Goal: Task Accomplishment & Management: Manage account settings

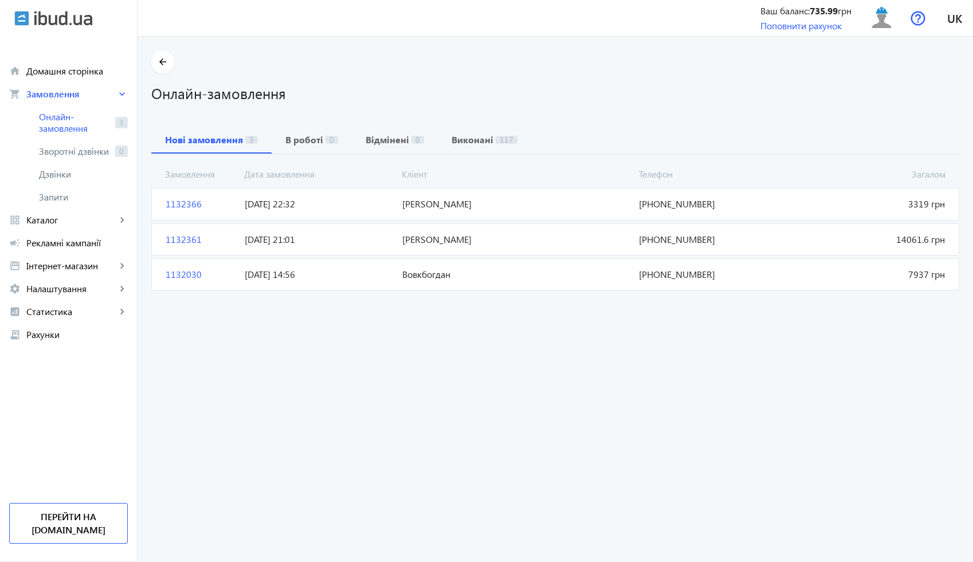
click at [369, 277] on span "[DATE] 14:56" at bounding box center [319, 274] width 158 height 13
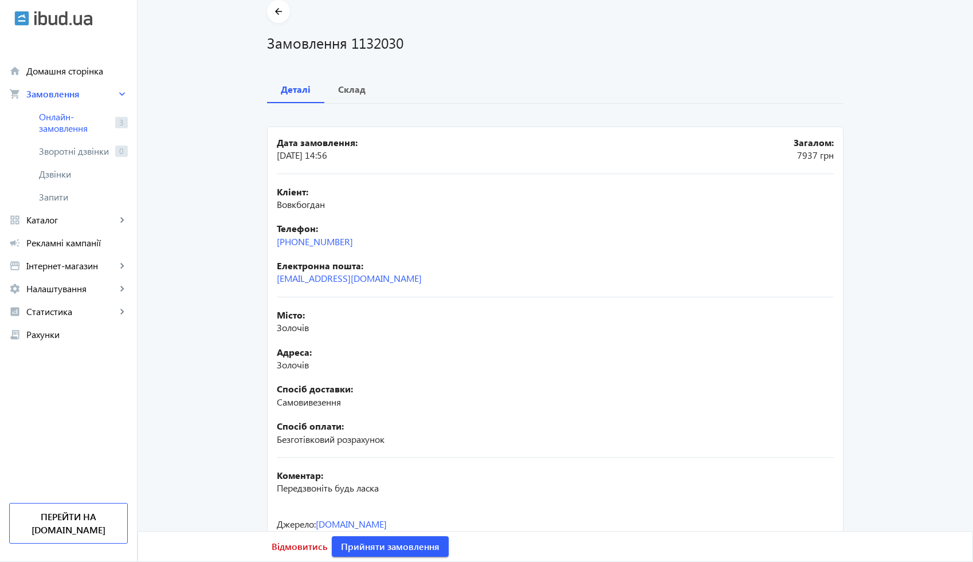
scroll to position [49, 0]
click at [343, 99] on span "Склад" at bounding box center [351, 90] width 27 height 27
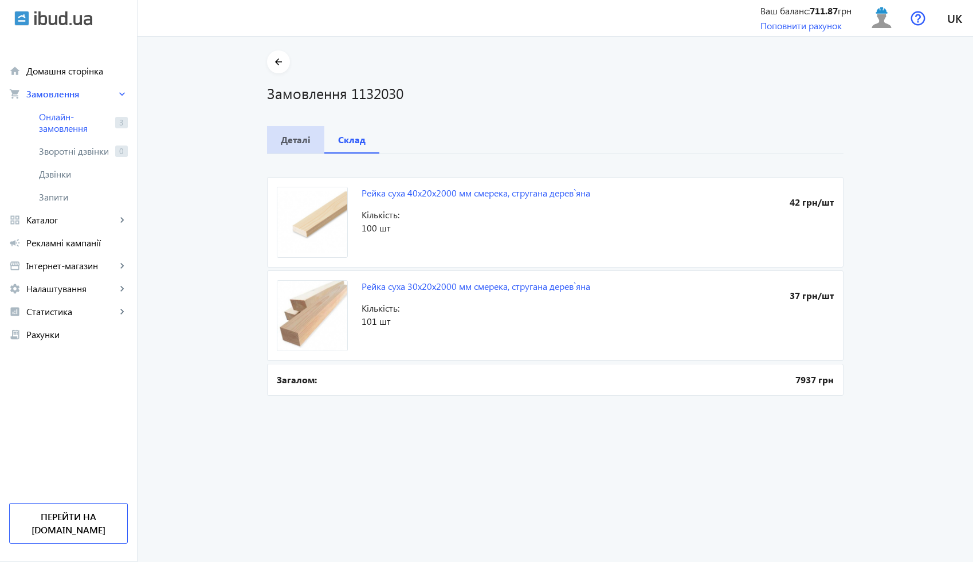
click at [290, 135] on b "Деталі" at bounding box center [296, 139] width 30 height 9
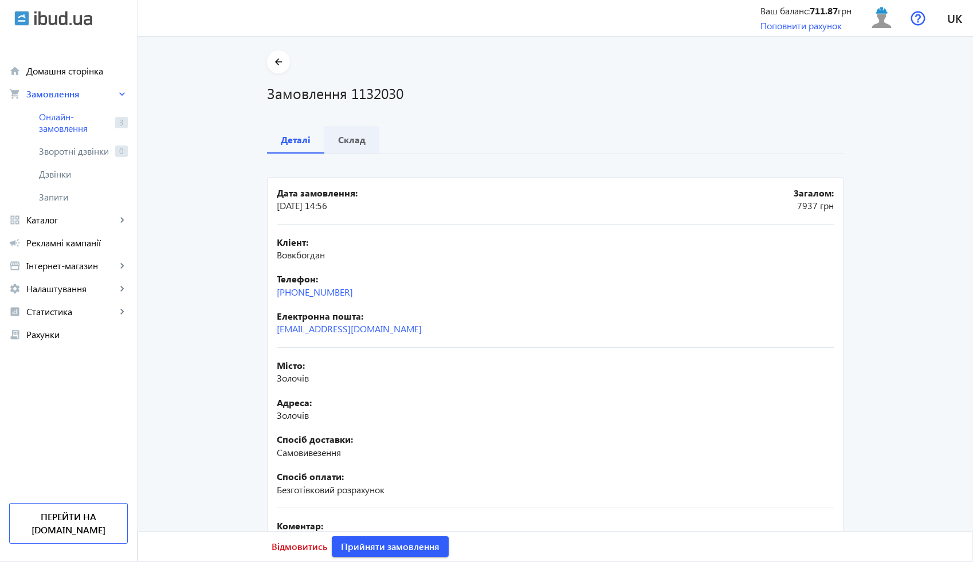
click at [358, 143] on b "Склад" at bounding box center [351, 139] width 27 height 9
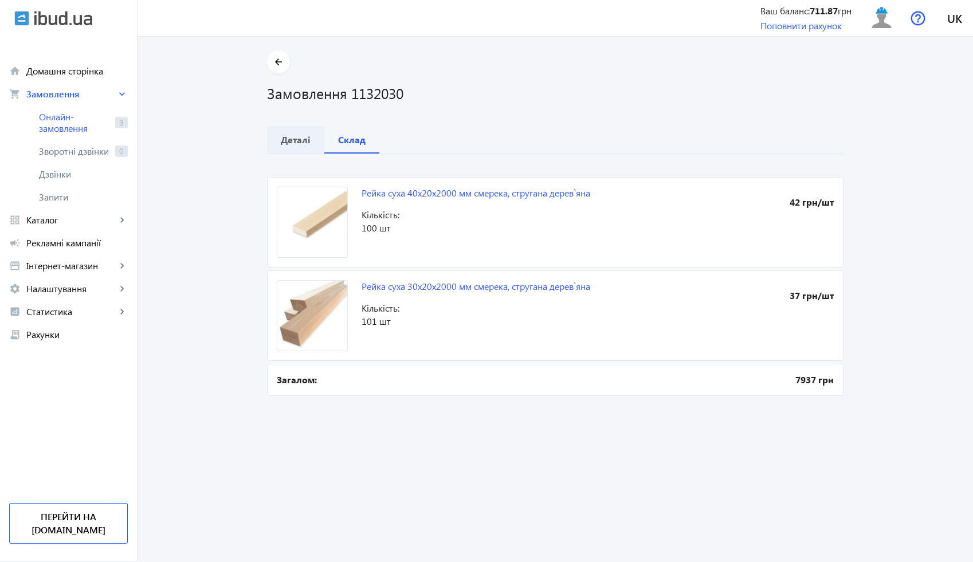
click at [304, 151] on span "Деталі" at bounding box center [296, 139] width 30 height 27
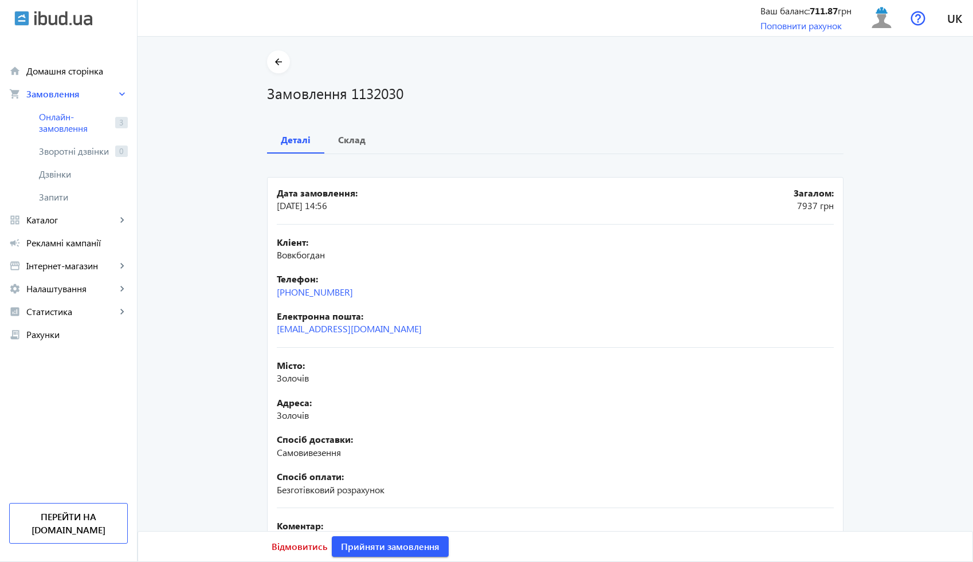
drag, startPoint x: 359, startPoint y: 291, endPoint x: 259, endPoint y: 294, distance: 99.2
click at [259, 294] on div "arrow_back Замовлення 1132030 Деталі Склад Дата замовлення: 18.08.2025 14:56 За…" at bounding box center [555, 342] width 604 height 585
copy link "[PHONE_NUMBER]"
click at [420, 548] on span "Прийняти замовлення" at bounding box center [390, 546] width 99 height 13
click at [398, 90] on h1 "Замовлення 1132030" at bounding box center [555, 93] width 576 height 20
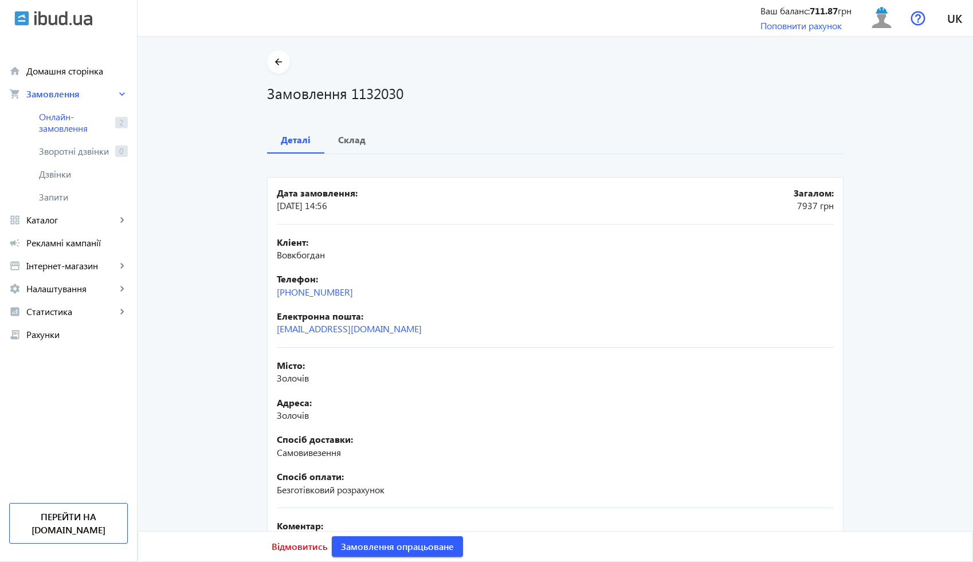
click at [398, 90] on h1 "Замовлення 1132030" at bounding box center [555, 93] width 576 height 20
copy div "Замовлення 1132030"
click at [381, 93] on h1 "Замовлення 1132030" at bounding box center [555, 93] width 576 height 20
copy h1 "1132030"
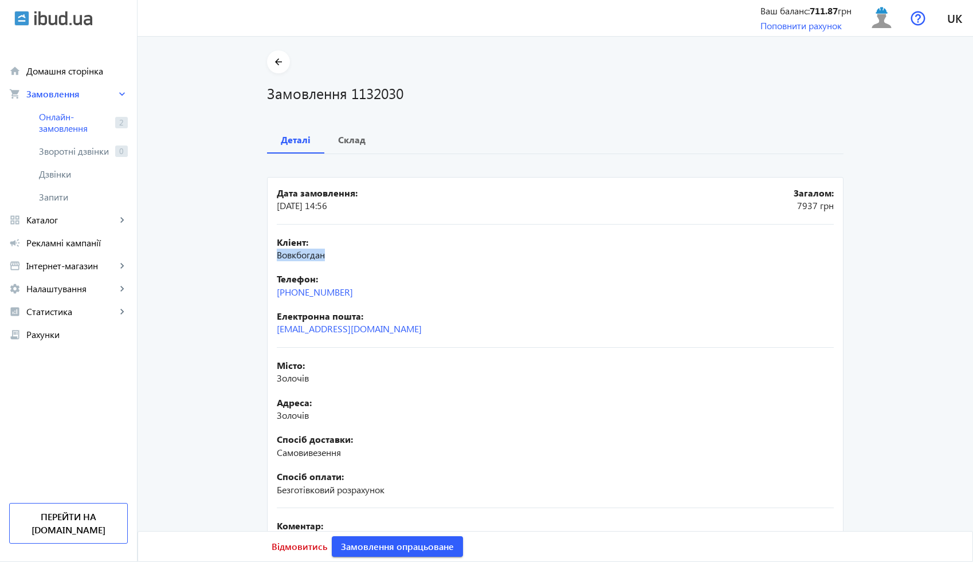
drag, startPoint x: 332, startPoint y: 251, endPoint x: 263, endPoint y: 251, distance: 68.7
click at [263, 251] on div "arrow_back Замовлення 1132030 Деталі Склад Дата замовлення: 18.08.2025 14:56 За…" at bounding box center [555, 342] width 604 height 585
copy span "Вовкбогдан"
click at [342, 144] on b "Склад" at bounding box center [351, 139] width 27 height 9
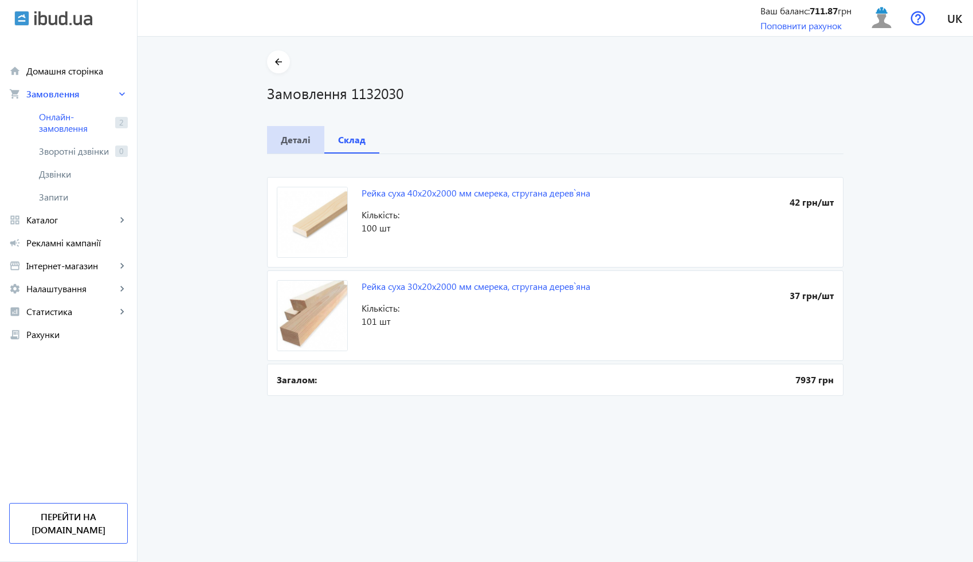
click at [292, 132] on span "Деталі" at bounding box center [296, 139] width 30 height 27
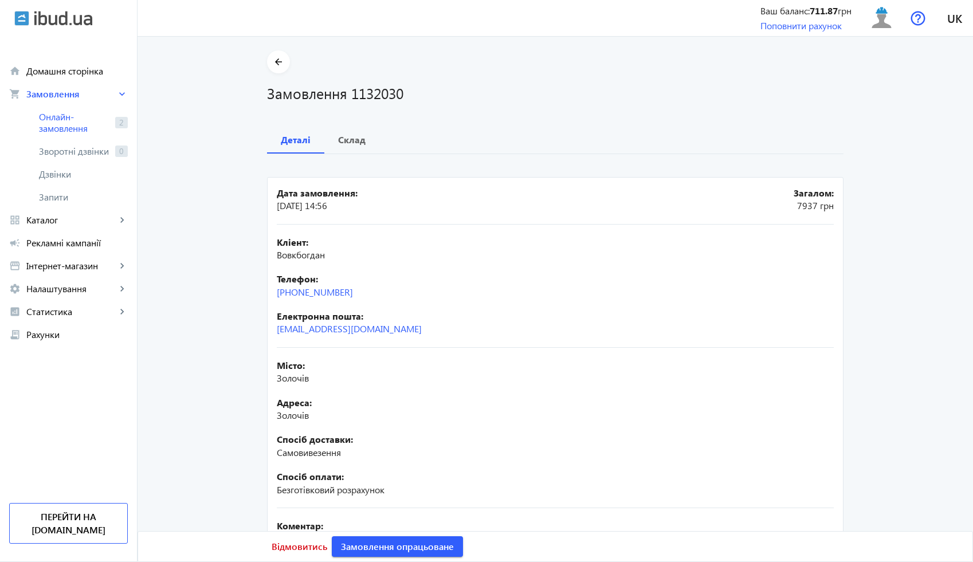
drag, startPoint x: 359, startPoint y: 291, endPoint x: 264, endPoint y: 292, distance: 94.5
click at [267, 292] on mat-card "Дата замовлення: 18.08.2025 14:56 Загалом: 7937 грн Кліент: Вовкбогдан Телефон:…" at bounding box center [555, 404] width 576 height 455
copy link "[PHONE_NUMBER]"
drag, startPoint x: 314, startPoint y: 380, endPoint x: 255, endPoint y: 379, distance: 59.6
click at [255, 379] on div "arrow_back Замовлення 1132030 Деталі Склад Дата замовлення: 18.08.2025 14:56 За…" at bounding box center [555, 342] width 604 height 585
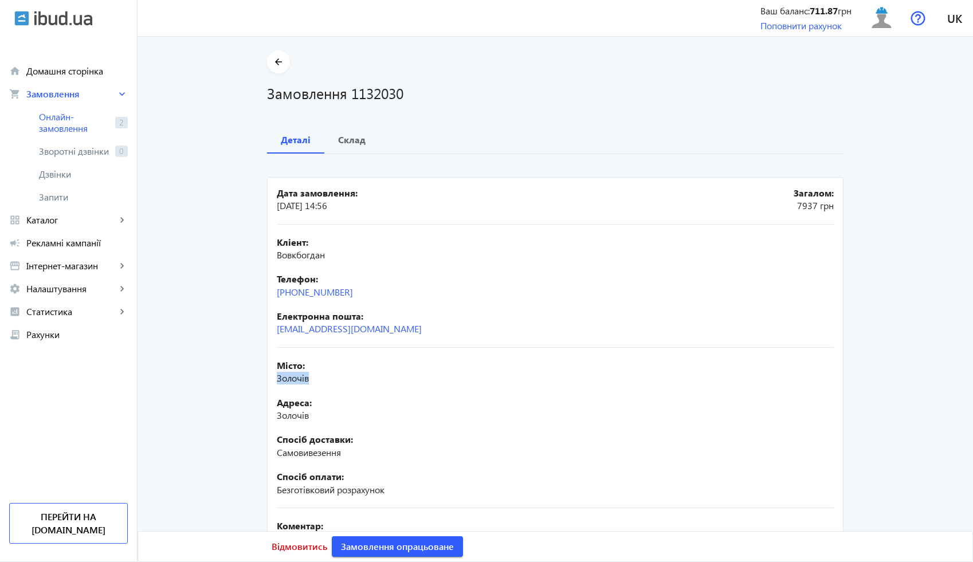
copy span "Золочів"
click at [273, 64] on mat-icon "arrow_back" at bounding box center [279, 62] width 14 height 14
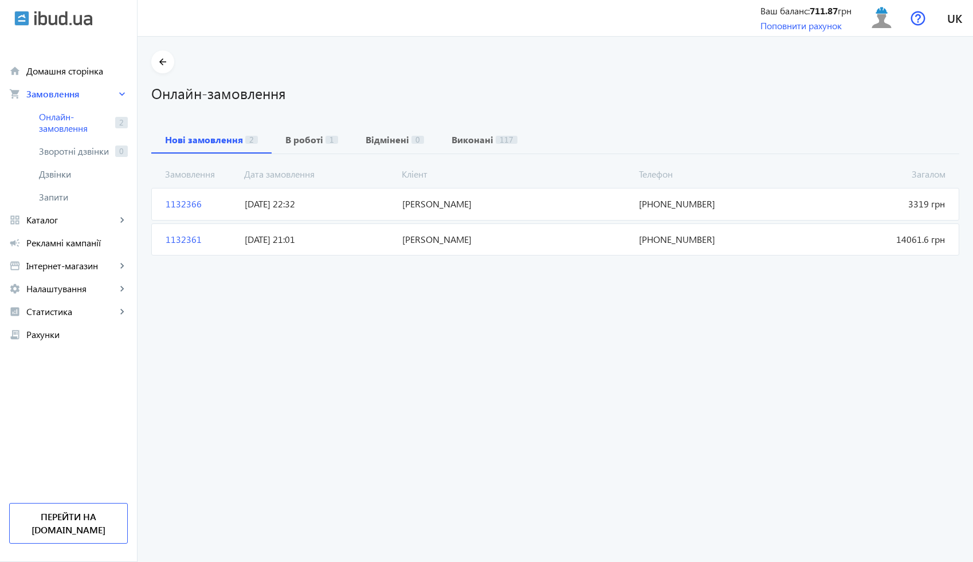
click at [361, 242] on span "[DATE] 21:01" at bounding box center [319, 239] width 158 height 13
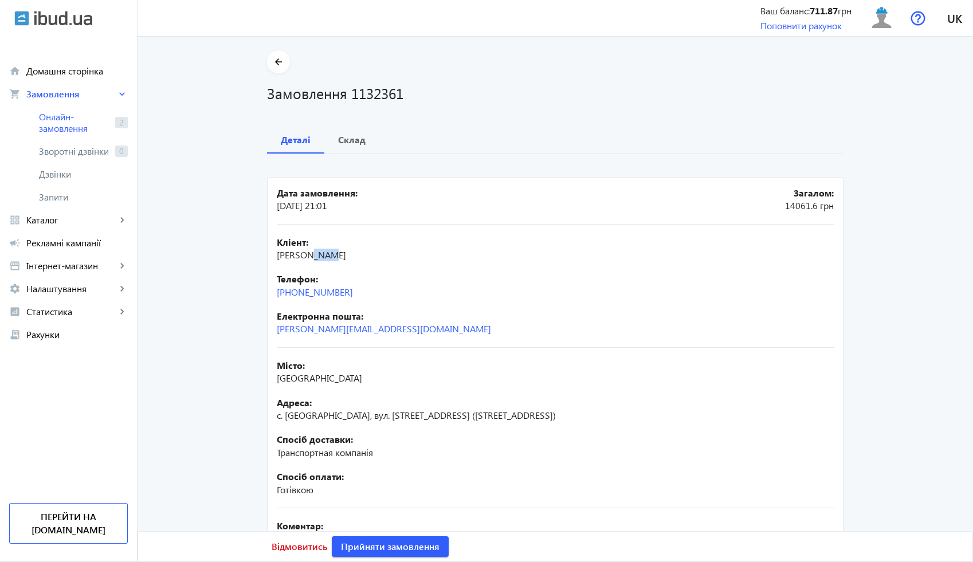
drag, startPoint x: 318, startPoint y: 254, endPoint x: 300, endPoint y: 254, distance: 17.8
click at [300, 254] on span "[PERSON_NAME]" at bounding box center [311, 255] width 69 height 12
drag, startPoint x: 352, startPoint y: 291, endPoint x: 264, endPoint y: 293, distance: 88.2
click at [267, 293] on mat-card "Дата замовлення: 18.08.2025 21:01 Загалом: 14061.6 грн Кліент: Усік Віктор Мико…" at bounding box center [555, 404] width 576 height 455
copy link "[PHONE_NUMBER]"
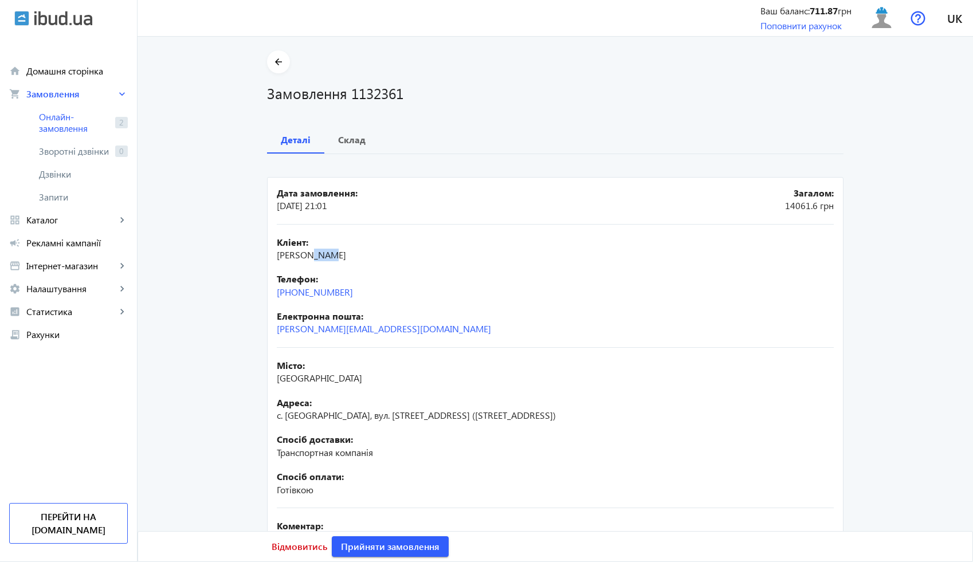
drag, startPoint x: 382, startPoint y: 257, endPoint x: 270, endPoint y: 257, distance: 111.7
click at [270, 257] on mat-card "Дата замовлення: 18.08.2025 21:01 Загалом: 14061.6 грн Кліент: Усік Віктор Мико…" at bounding box center [555, 404] width 576 height 455
copy span "[PERSON_NAME]"
click at [355, 150] on span "Склад" at bounding box center [351, 139] width 27 height 27
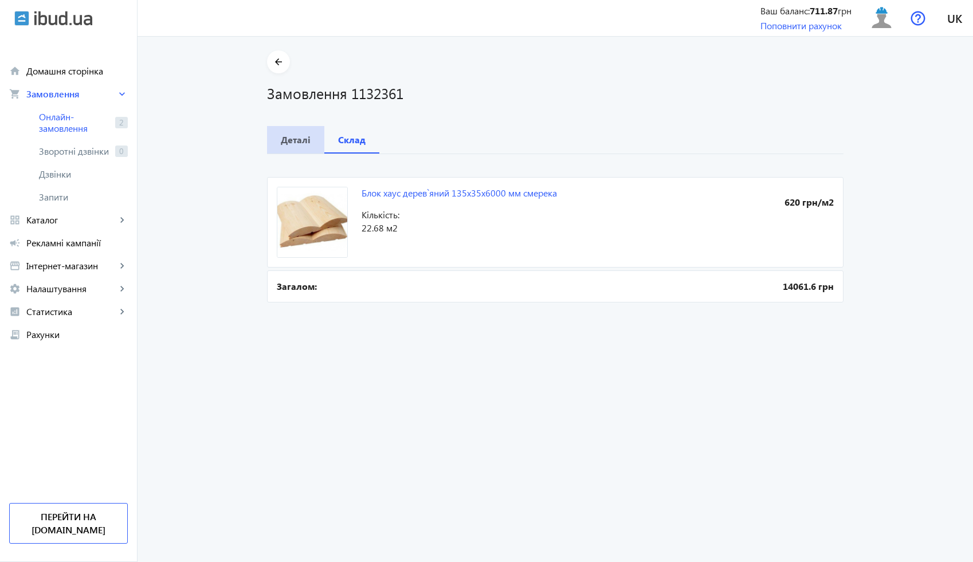
click at [296, 136] on b "Деталі" at bounding box center [296, 139] width 30 height 9
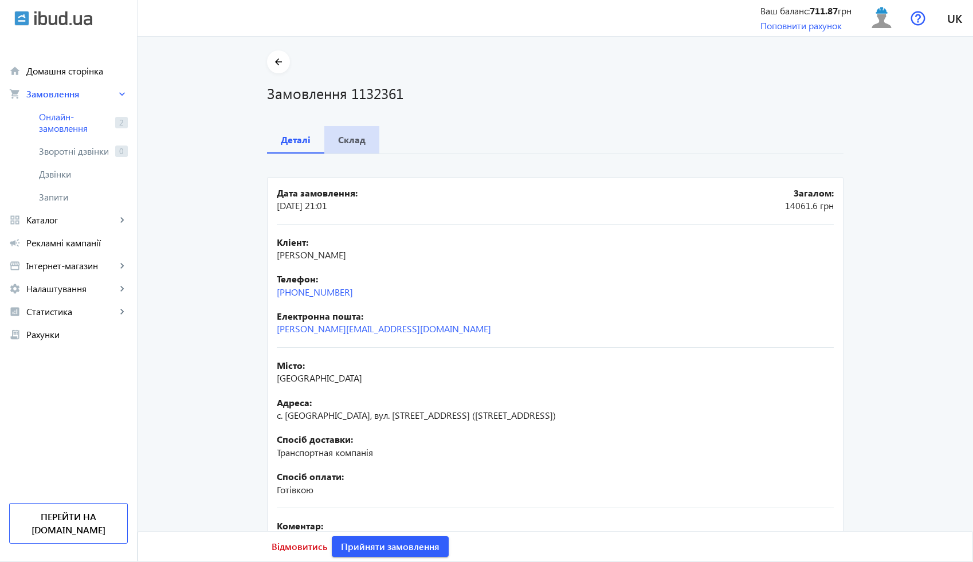
click at [346, 142] on b "Склад" at bounding box center [351, 139] width 27 height 9
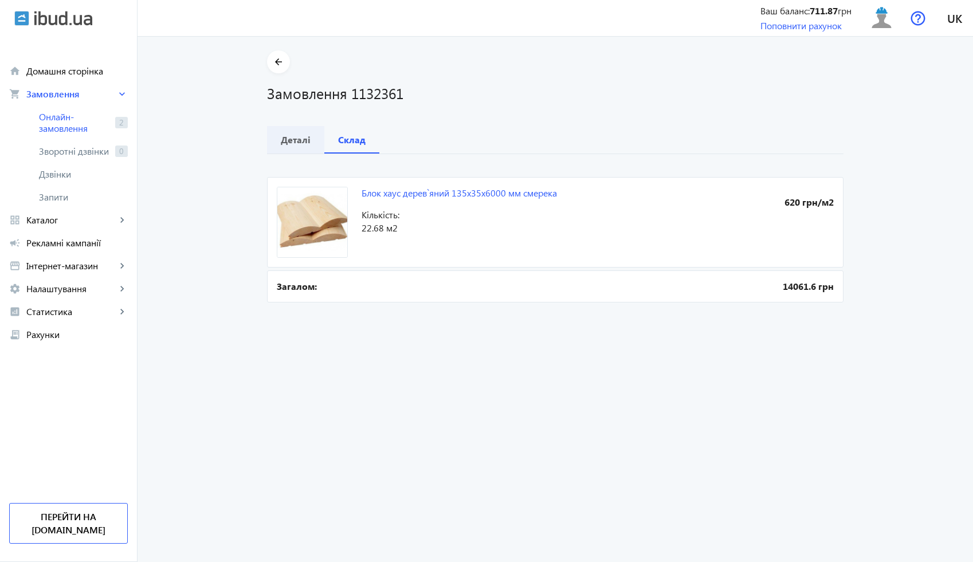
click at [289, 147] on span "Деталі" at bounding box center [296, 139] width 30 height 27
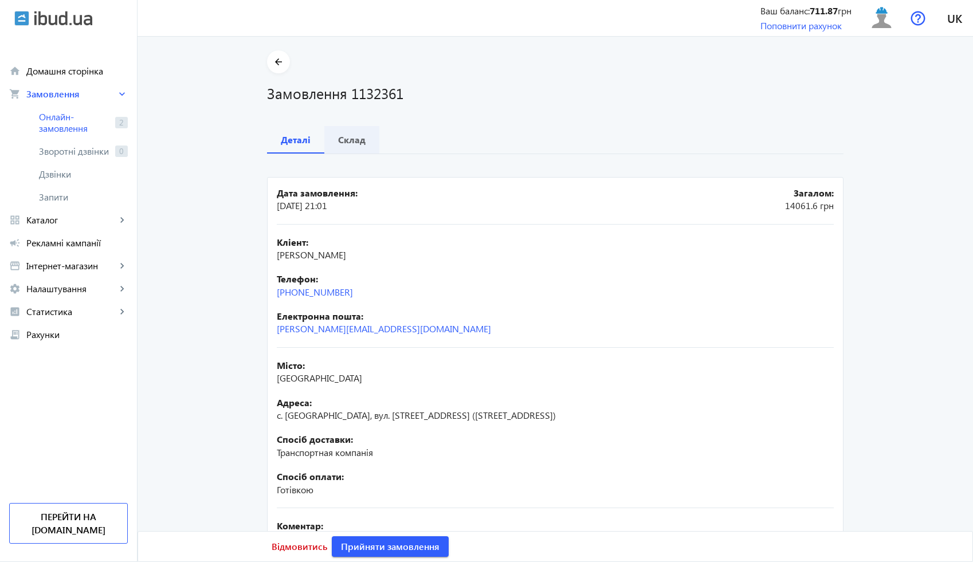
click at [353, 148] on span "Склад" at bounding box center [351, 139] width 27 height 27
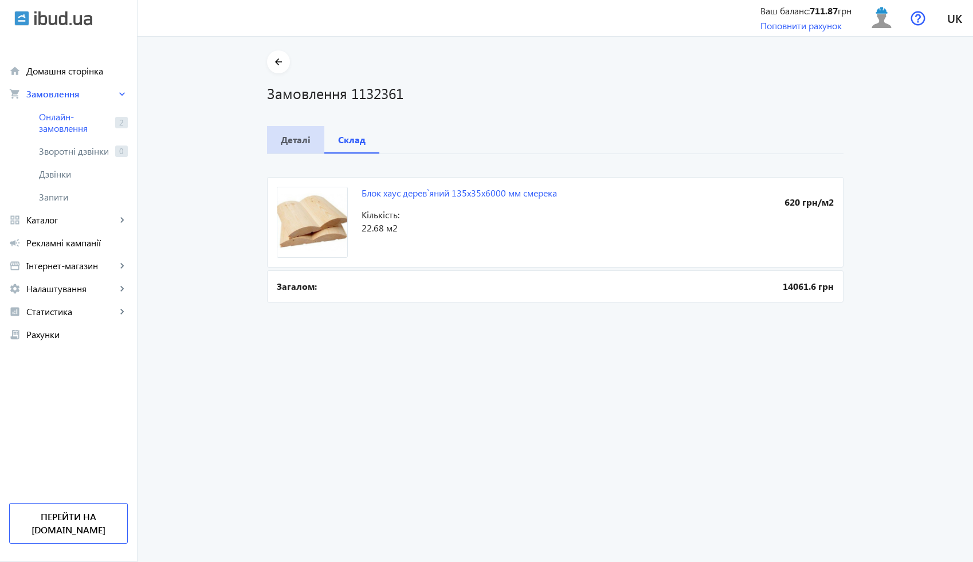
click at [292, 144] on b "Деталі" at bounding box center [296, 139] width 30 height 9
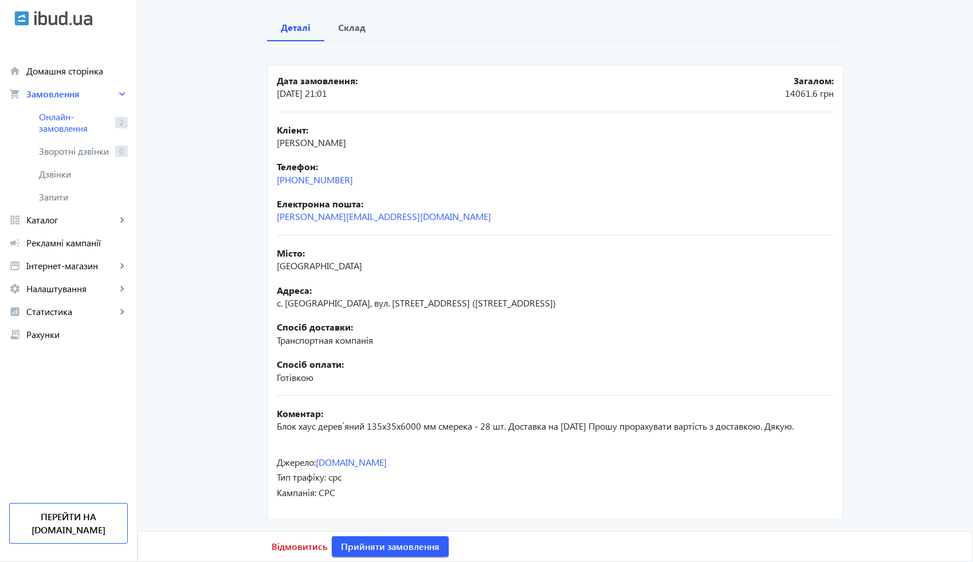
scroll to position [125, 0]
drag, startPoint x: 354, startPoint y: 168, endPoint x: 262, endPoint y: 168, distance: 92.2
click at [262, 168] on div "arrow_back Замовлення 1132361 Деталі Склад Дата замовлення: 18.08.2025 21:01 За…" at bounding box center [555, 230] width 604 height 585
copy link "[PHONE_NUMBER]"
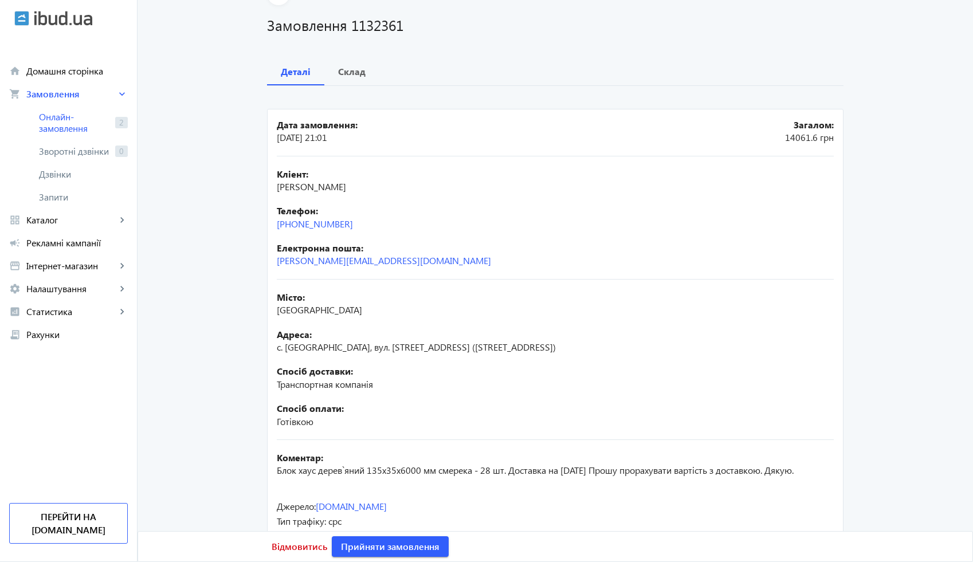
scroll to position [0, 0]
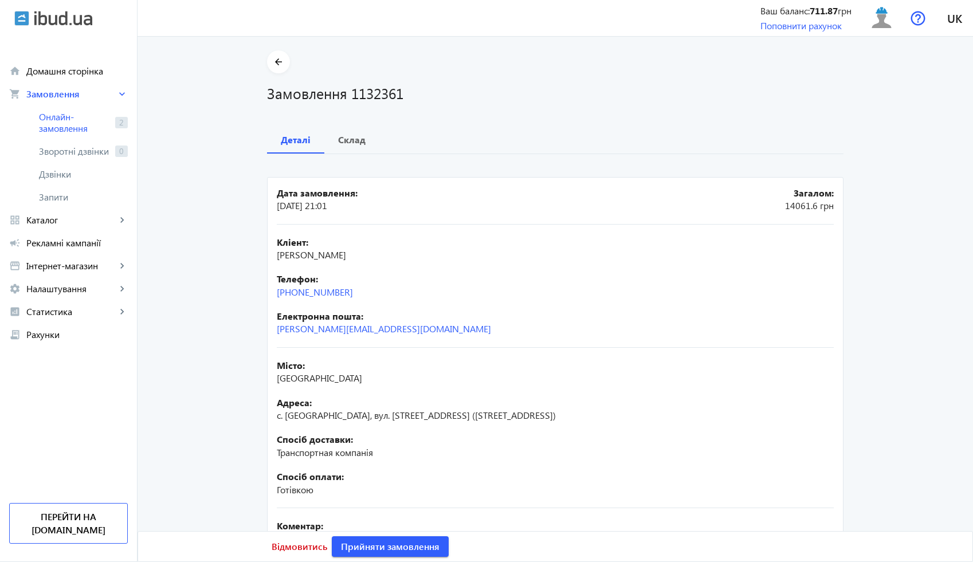
click at [363, 91] on h1 "Замовлення 1132361" at bounding box center [555, 93] width 576 height 20
copy h1 "1132361"
drag, startPoint x: 385, startPoint y: 258, endPoint x: 271, endPoint y: 254, distance: 114.1
click at [271, 254] on mat-card "Дата замовлення: 18.08.2025 21:01 Загалом: 14061.6 грн Кліент: Усік Віктор Мико…" at bounding box center [555, 404] width 576 height 455
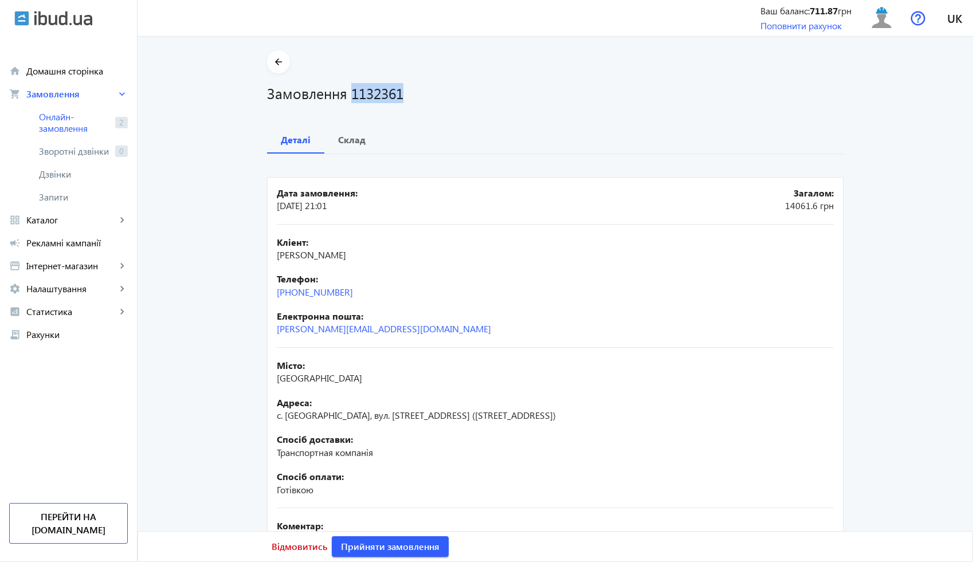
drag, startPoint x: 354, startPoint y: 292, endPoint x: 265, endPoint y: 293, distance: 89.4
click at [267, 293] on mat-card "Дата замовлення: 18.08.2025 21:01 Загалом: 14061.6 грн Кліент: Усік Віктор Мико…" at bounding box center [555, 404] width 576 height 455
drag, startPoint x: 329, startPoint y: 377, endPoint x: 262, endPoint y: 384, distance: 67.9
click at [262, 383] on div "arrow_back Замовлення 1132361 Деталі Склад Дата замовлення: 18.08.2025 21:01 За…" at bounding box center [555, 342] width 604 height 585
drag, startPoint x: 492, startPoint y: 414, endPoint x: 266, endPoint y: 417, distance: 226.3
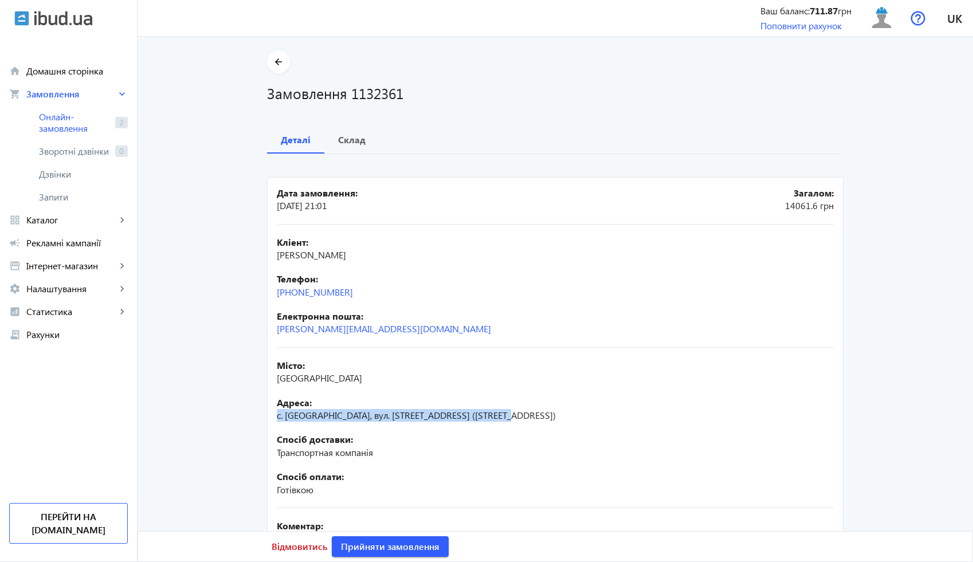
click at [267, 417] on mat-card "Дата замовлення: 18.08.2025 21:01 Загалом: 14061.6 грн Кліент: Усік Віктор Мико…" at bounding box center [555, 404] width 576 height 455
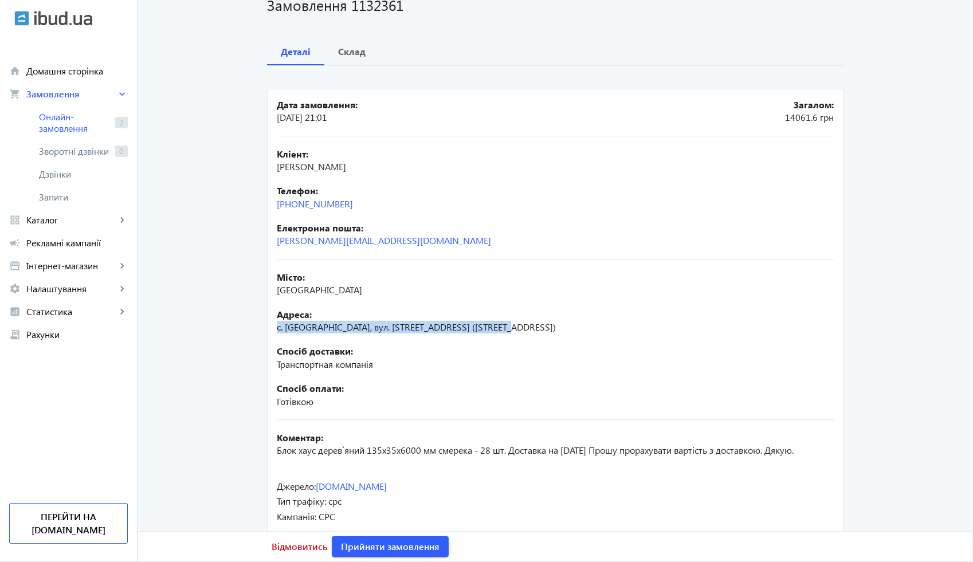
scroll to position [89, 0]
click at [351, 53] on b "Склад" at bounding box center [351, 50] width 27 height 9
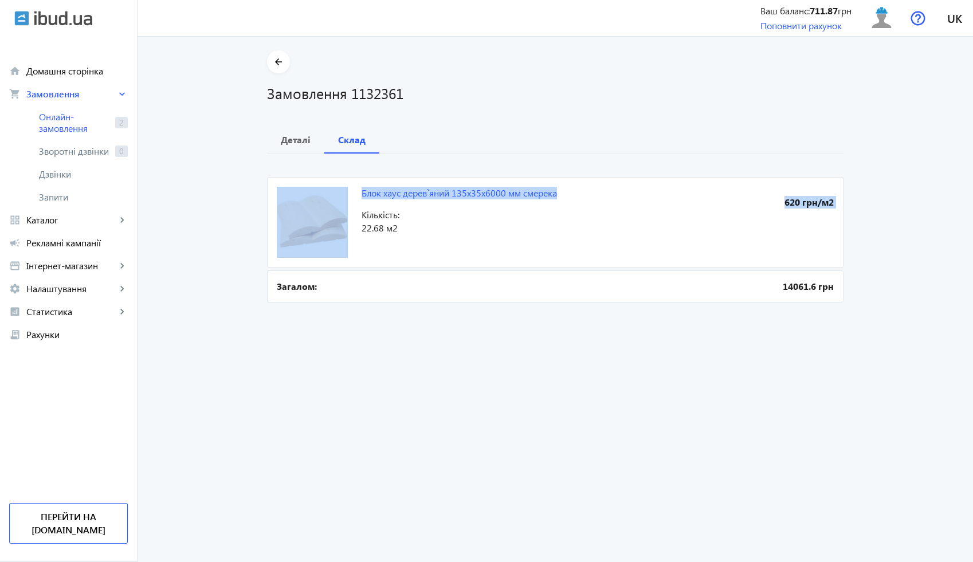
drag, startPoint x: 560, startPoint y: 191, endPoint x: 357, endPoint y: 195, distance: 203.4
click at [357, 195] on mat-card "Блок хаус дерев`яний 135x35x6000 мм смерека 620 грн/м2 Кількість: 22.68 м2" at bounding box center [555, 222] width 576 height 91
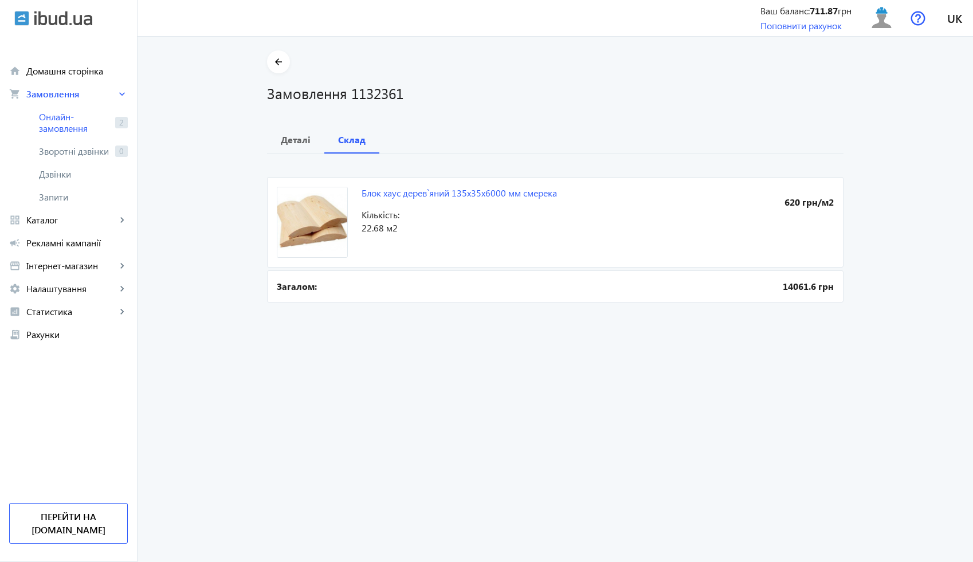
click at [489, 214] on span "Кількість:" at bounding box center [479, 214] width 236 height 13
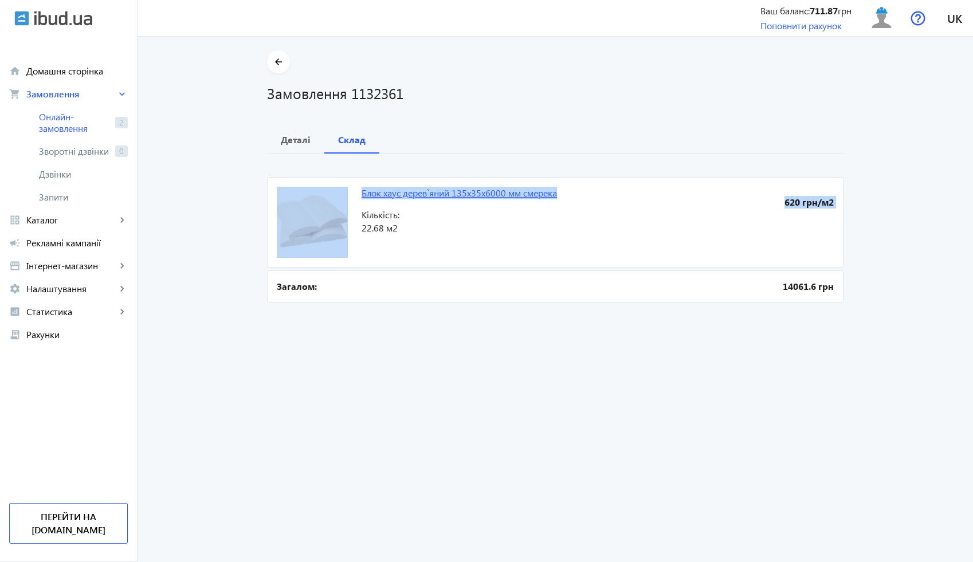
drag, startPoint x: 558, startPoint y: 194, endPoint x: 360, endPoint y: 193, distance: 198.8
click at [360, 193] on mat-card "Блок хаус дерев`яний 135x35x6000 мм смерека 620 грн/м2 Кількість: 22.68 м2" at bounding box center [555, 222] width 576 height 91
click at [267, 60] on span at bounding box center [278, 61] width 23 height 27
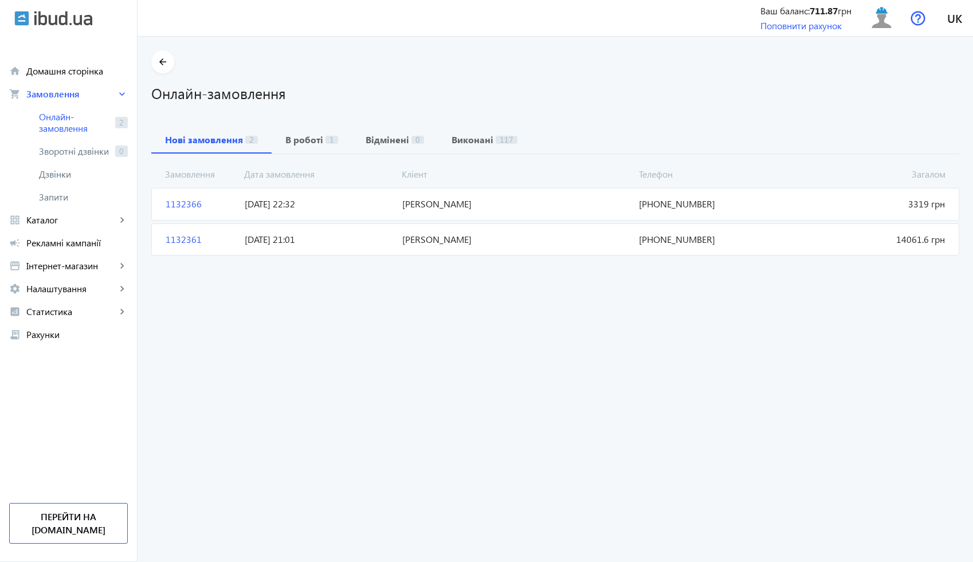
click at [478, 230] on mat-card "1132361 Усік Віктор Миколайович Загалом 14061.6 грн 18.08.2025 21:01 +38(067)29…" at bounding box center [555, 239] width 808 height 32
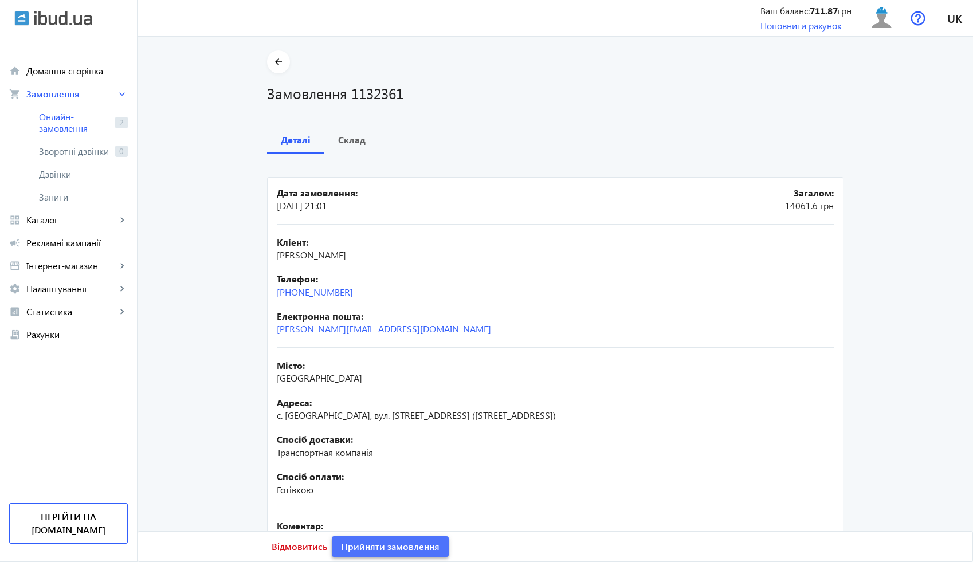
click at [406, 538] on span at bounding box center [390, 546] width 117 height 27
click at [276, 61] on mat-icon "arrow_back" at bounding box center [279, 62] width 14 height 14
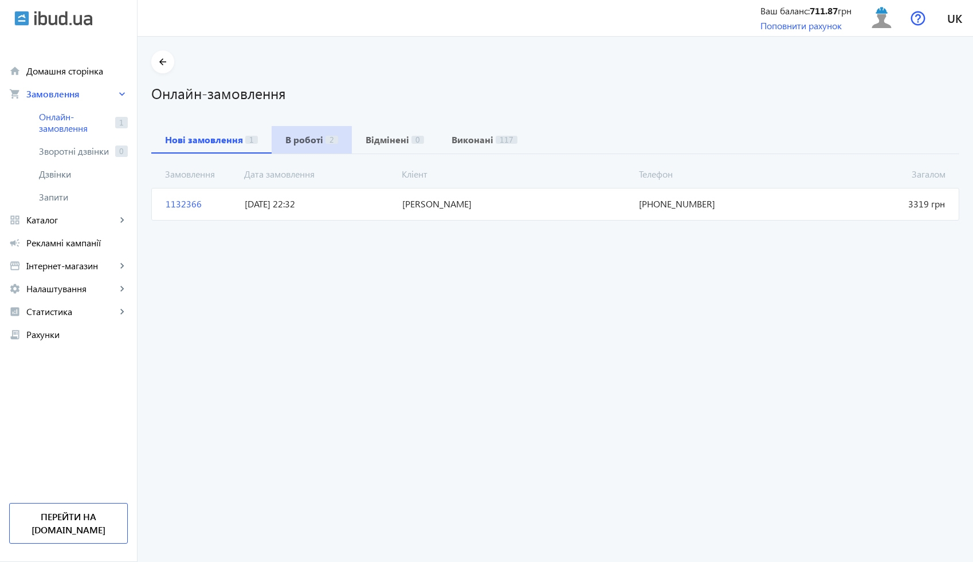
click at [316, 148] on span "В роботі 2" at bounding box center [311, 139] width 53 height 27
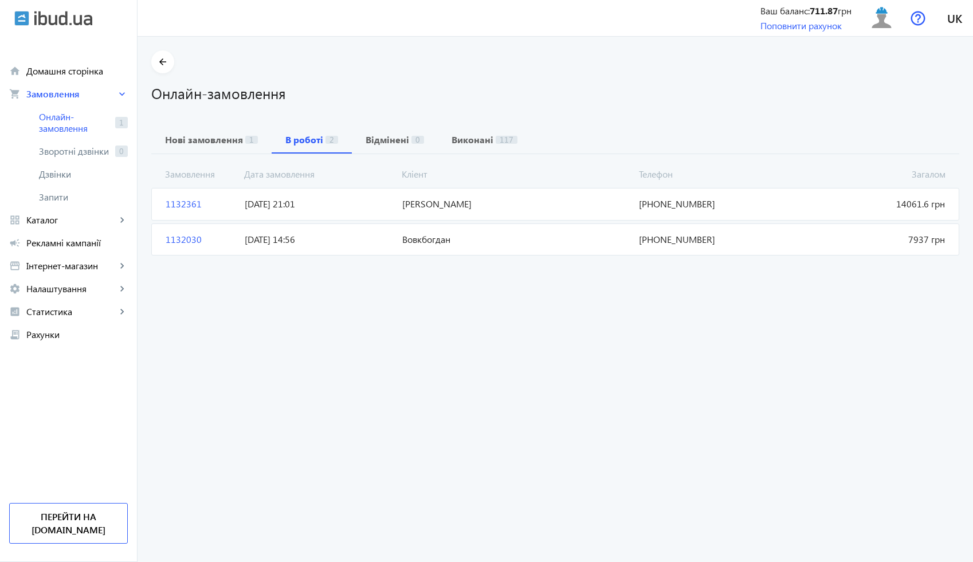
click at [345, 215] on mat-card "1132361 Усік Віктор Миколайович Загалом 14061.6 грн 18.08.2025 21:01 +38(067)29…" at bounding box center [555, 204] width 808 height 32
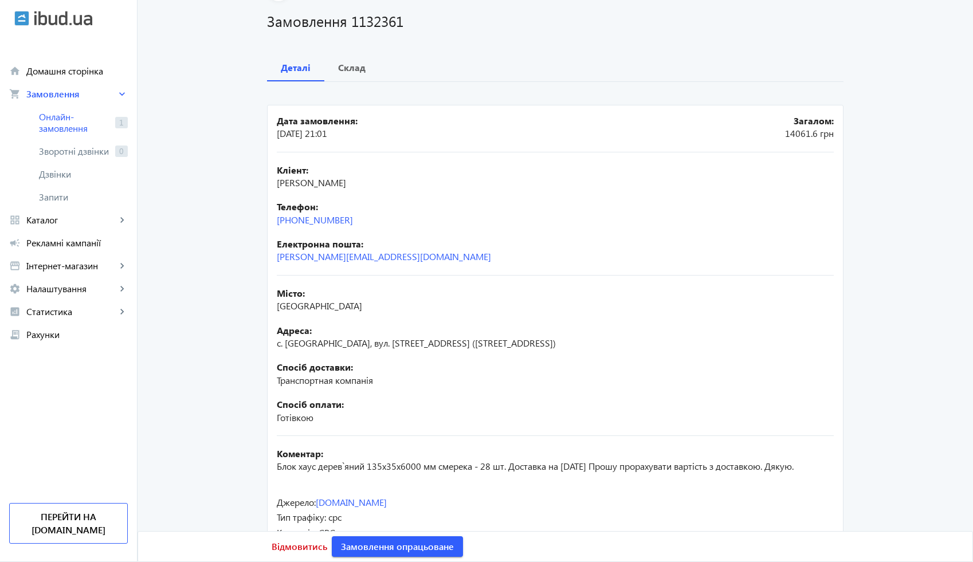
scroll to position [125, 0]
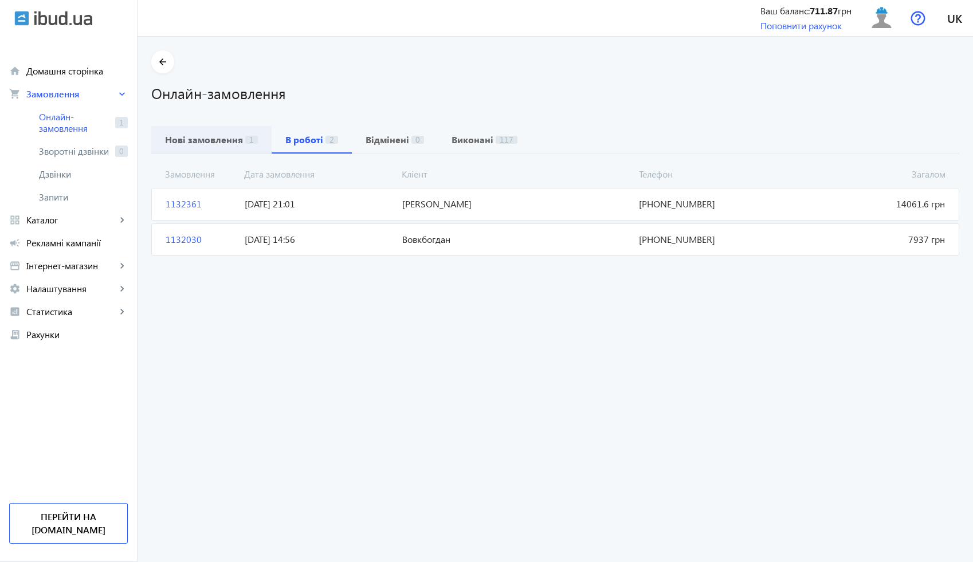
click at [218, 144] on b "Нові замовлення" at bounding box center [204, 139] width 78 height 9
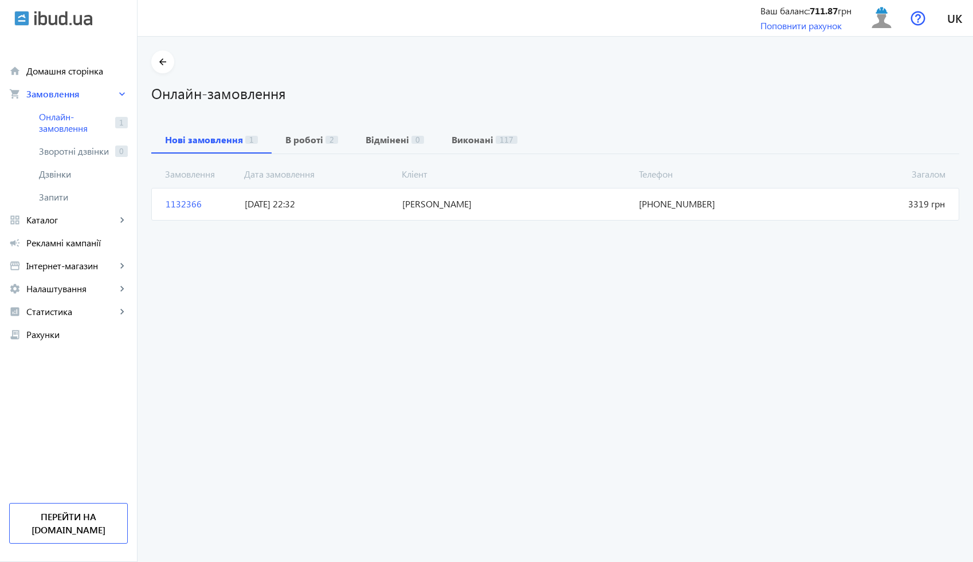
click at [452, 203] on span "[PERSON_NAME]" at bounding box center [516, 204] width 237 height 13
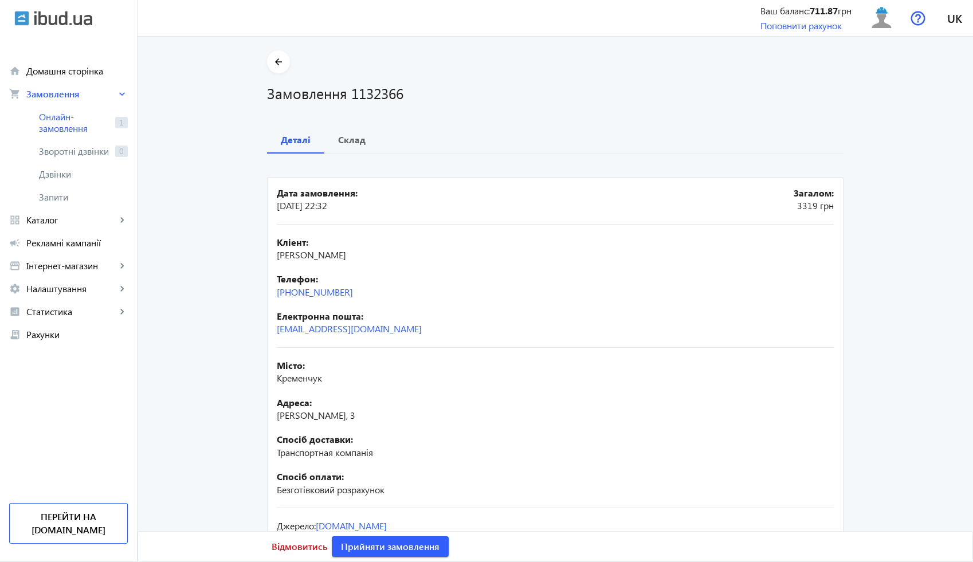
drag, startPoint x: 356, startPoint y: 290, endPoint x: 269, endPoint y: 295, distance: 86.6
click at [269, 295] on mat-card "Дата замовлення: 18.08.2025 22:32 Загалом: 3319 грн Кліент: Шаповал Андрій Серг…" at bounding box center [555, 380] width 576 height 407
click at [351, 147] on span "Склад" at bounding box center [351, 139] width 27 height 27
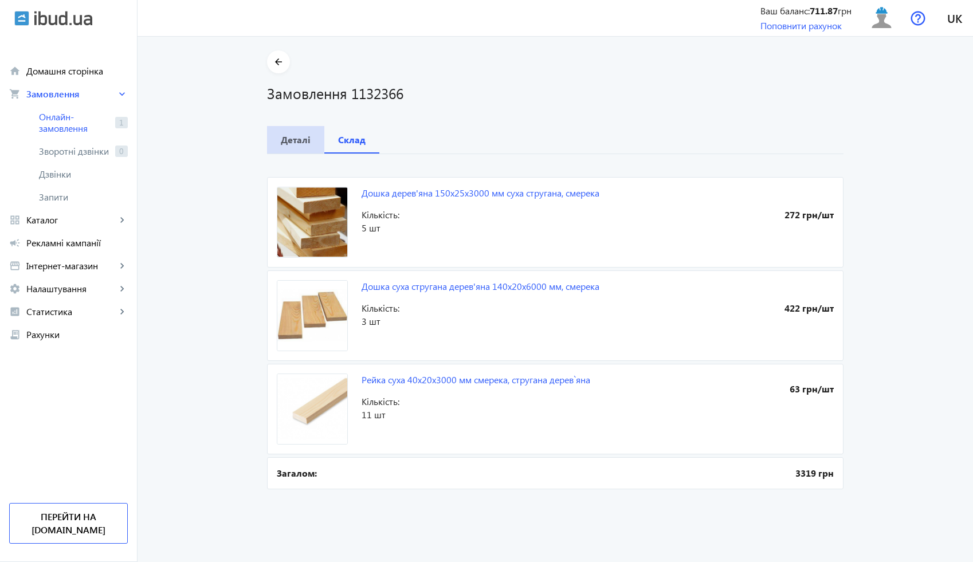
click at [289, 137] on b "Деталі" at bounding box center [296, 139] width 30 height 9
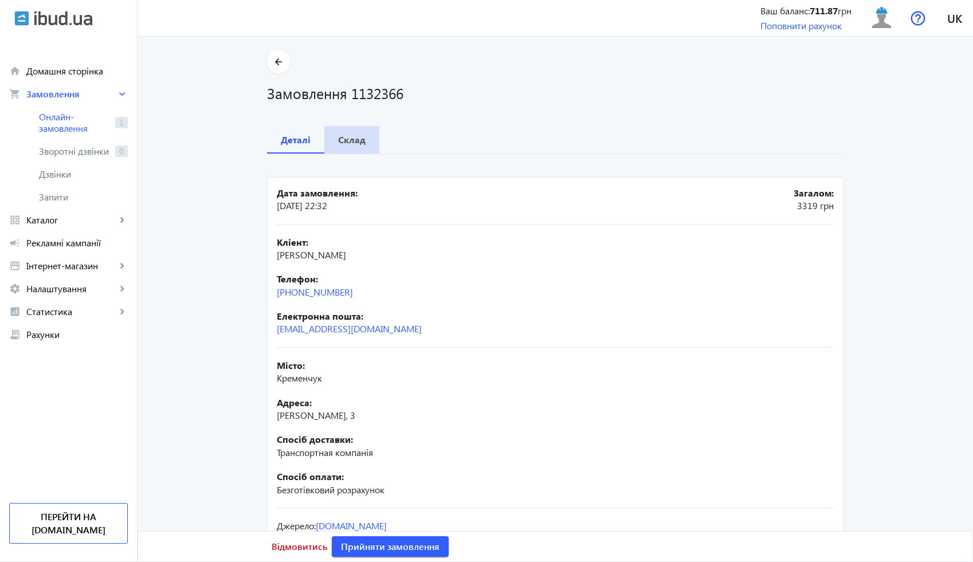
click at [353, 142] on b "Склад" at bounding box center [351, 139] width 27 height 9
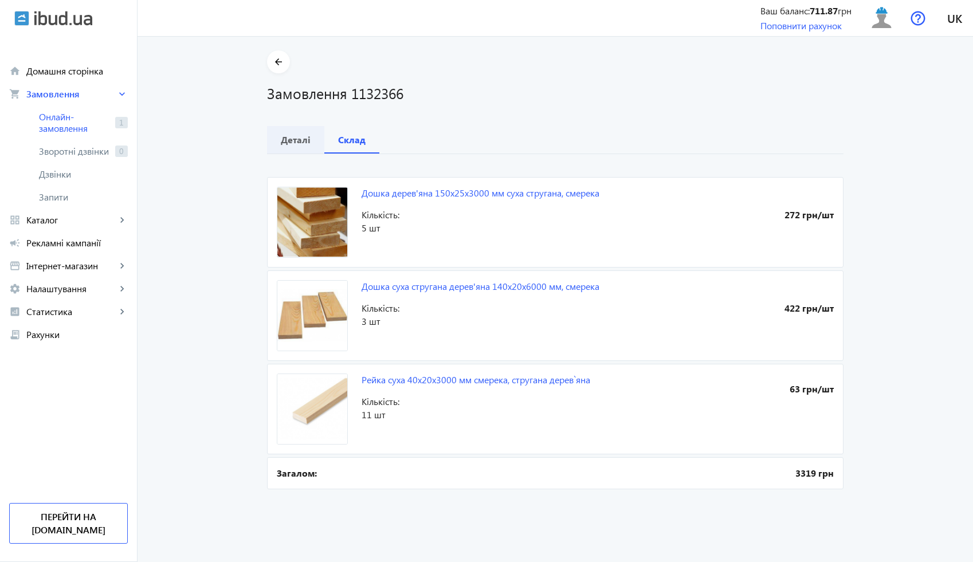
click at [300, 144] on b "Деталі" at bounding box center [296, 139] width 30 height 9
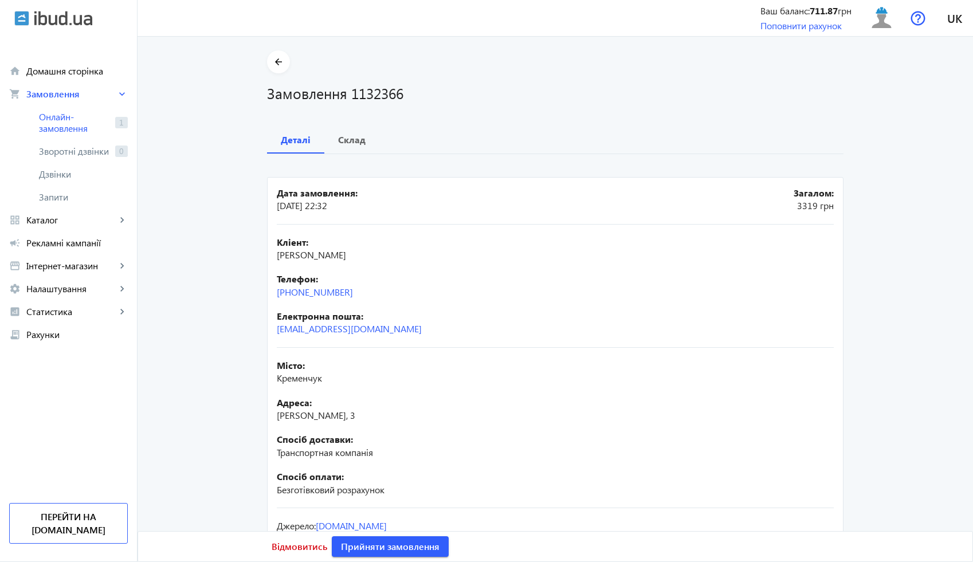
drag, startPoint x: 357, startPoint y: 293, endPoint x: 270, endPoint y: 296, distance: 87.7
click at [270, 296] on mat-card "Дата замовлення: 18.08.2025 22:32 Загалом: 3319 грн Кліент: Шаповал Андрій Серг…" at bounding box center [555, 380] width 576 height 407
click at [359, 292] on div "Телефон: +38(097)791-24-61" at bounding box center [555, 286] width 557 height 26
drag, startPoint x: 359, startPoint y: 292, endPoint x: 270, endPoint y: 294, distance: 88.2
click at [270, 294] on mat-card "Дата замовлення: 18.08.2025 22:32 Загалом: 3319 грн Кліент: Шаповал Андрій Серг…" at bounding box center [555, 380] width 576 height 407
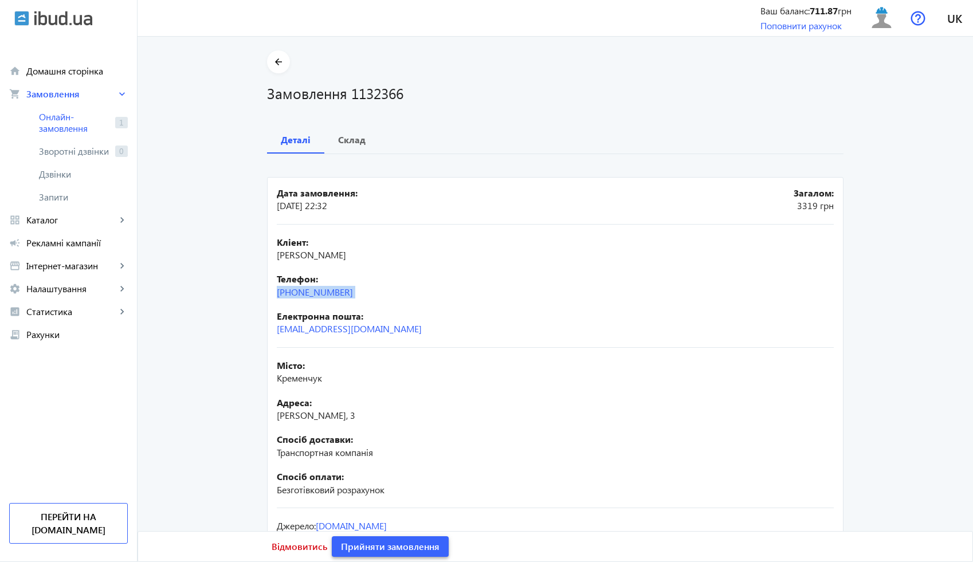
click at [375, 546] on span "Прийняти замовлення" at bounding box center [390, 546] width 99 height 13
click at [387, 294] on div "Телефон: +38(097)791-24-61" at bounding box center [555, 286] width 557 height 26
drag, startPoint x: 366, startPoint y: 292, endPoint x: 263, endPoint y: 290, distance: 103.1
click at [267, 290] on mat-card "Дата замовлення: 18.08.2025 22:32 Загалом: 3319 грн Кліент: Шаповал Андрій Серг…" at bounding box center [555, 380] width 576 height 407
click at [381, 91] on h1 "Замовлення 1132366" at bounding box center [555, 93] width 576 height 20
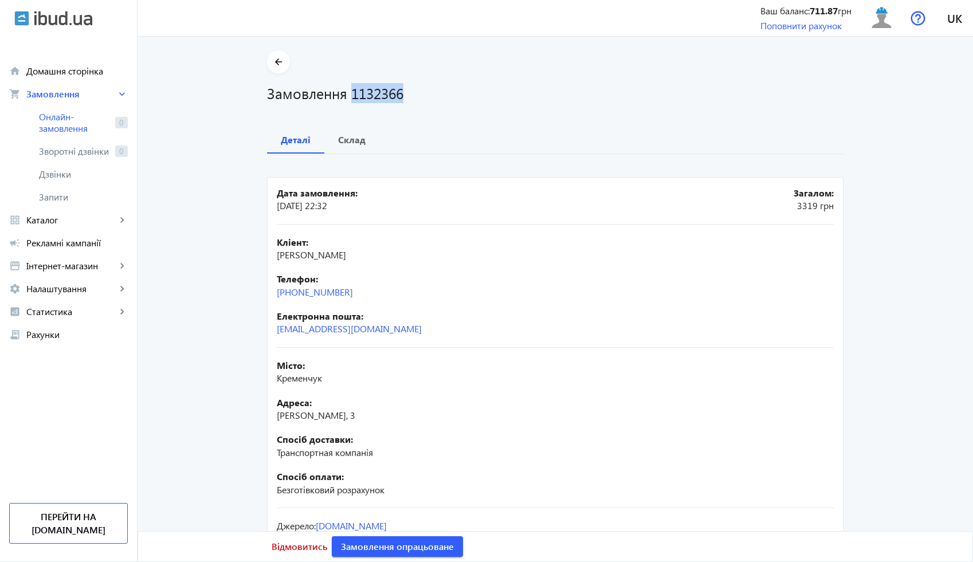
click at [381, 91] on h1 "Замовлення 1132366" at bounding box center [555, 93] width 576 height 20
drag, startPoint x: 396, startPoint y: 254, endPoint x: 269, endPoint y: 258, distance: 127.8
click at [269, 258] on mat-card "Дата замовлення: 18.08.2025 22:32 Загалом: 3319 грн Кліент: Шаповал Андрій Серг…" at bounding box center [555, 380] width 576 height 407
drag, startPoint x: 364, startPoint y: 289, endPoint x: 257, endPoint y: 292, distance: 107.1
click at [257, 292] on div "arrow_back Замовлення 1132366 Деталі Склад Дата замовлення: 18.08.2025 22:32 За…" at bounding box center [555, 318] width 604 height 536
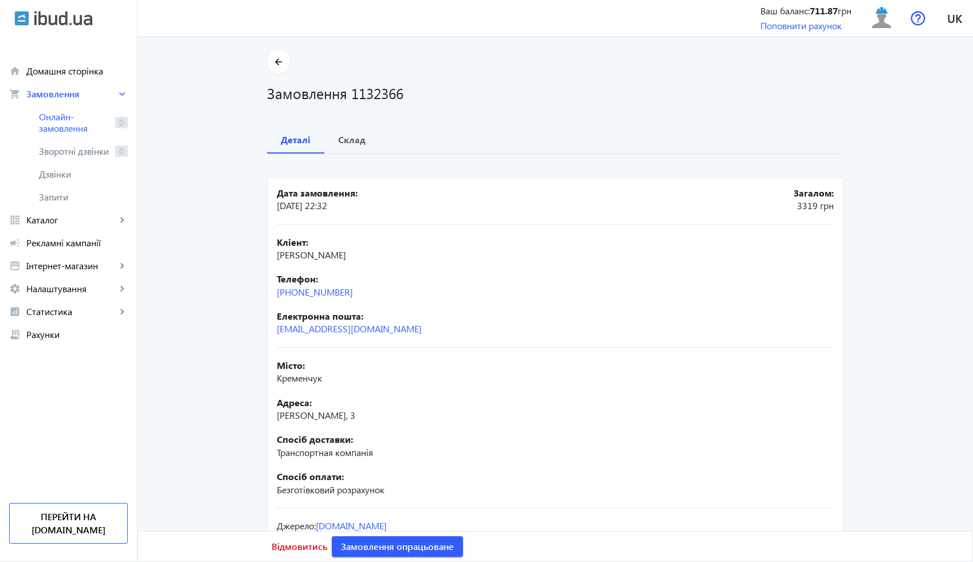
drag, startPoint x: 320, startPoint y: 380, endPoint x: 267, endPoint y: 385, distance: 52.9
click at [267, 385] on mat-card "Дата замовлення: 18.08.2025 22:32 Загалом: 3319 грн Кліент: Шаповал Андрій Серг…" at bounding box center [555, 380] width 576 height 407
click at [310, 377] on span "Кременчук" at bounding box center [299, 378] width 45 height 12
drag, startPoint x: 367, startPoint y: 419, endPoint x: 253, endPoint y: 422, distance: 114.0
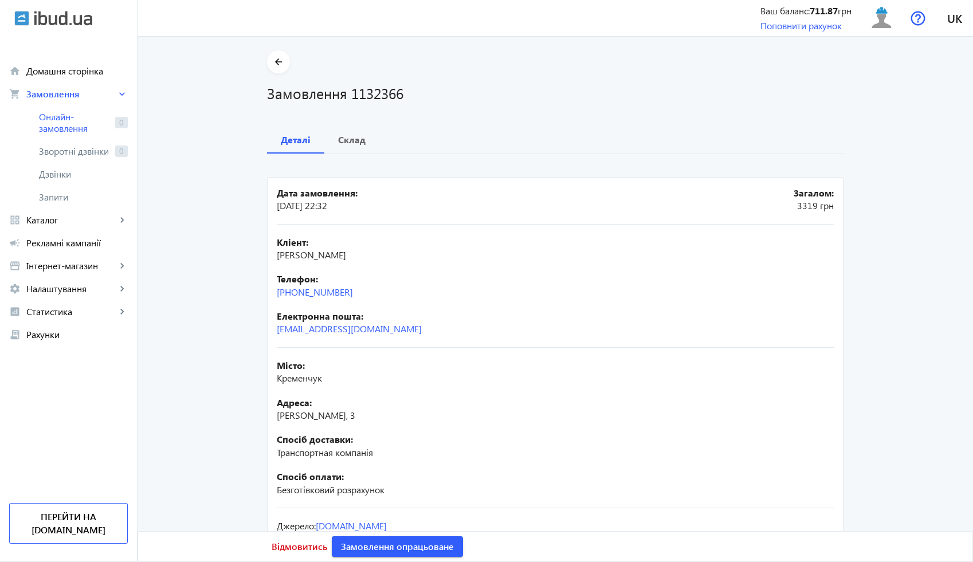
click at [253, 422] on div "arrow_back Замовлення 1132366 Деталі Склад Дата замовлення: 18.08.2025 22:32 За…" at bounding box center [555, 318] width 604 height 536
drag, startPoint x: 372, startPoint y: 415, endPoint x: 272, endPoint y: 419, distance: 100.3
click at [272, 419] on mat-card "Дата замовлення: 18.08.2025 22:32 Загалом: 3319 грн Кліент: Шаповал Андрій Серг…" at bounding box center [555, 380] width 576 height 407
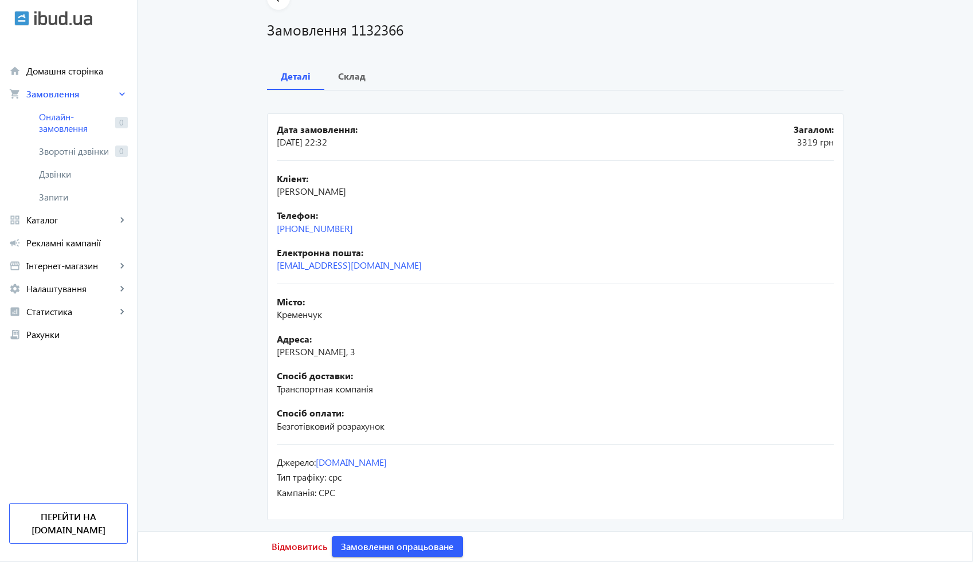
scroll to position [52, 0]
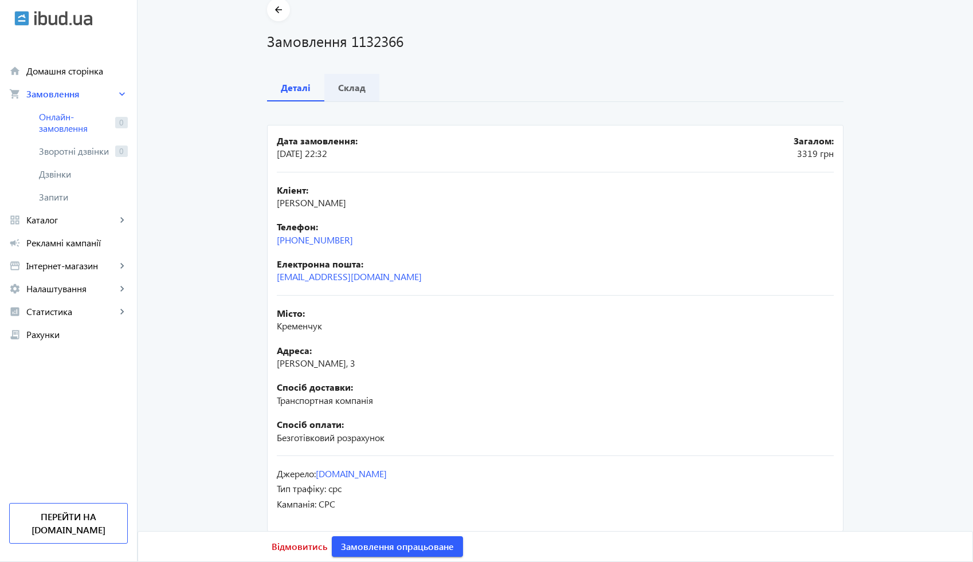
click at [352, 83] on b "Склад" at bounding box center [351, 87] width 27 height 9
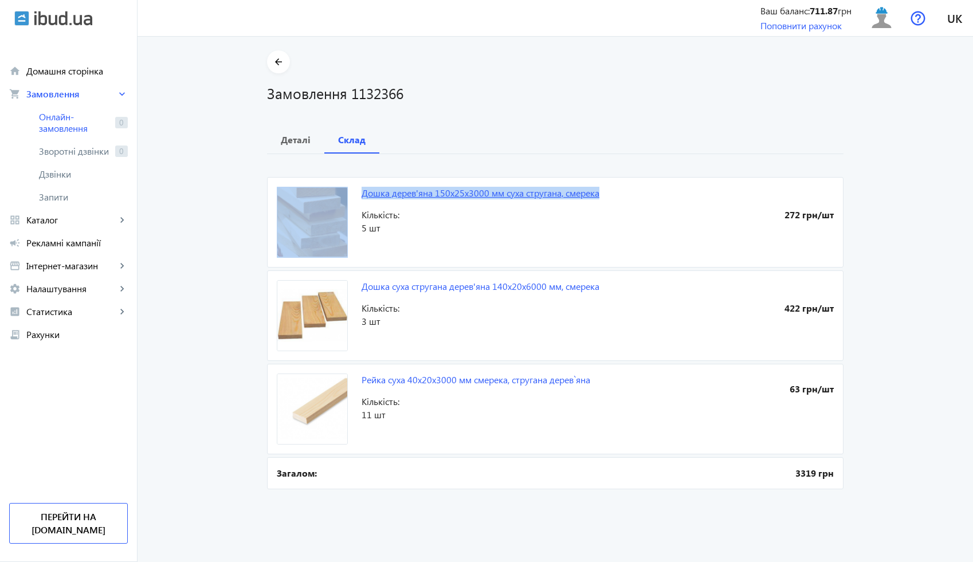
drag, startPoint x: 609, startPoint y: 194, endPoint x: 358, endPoint y: 193, distance: 251.5
click at [358, 193] on mat-card "Дошка дерев'яна 150x25x3000 мм суха стругана, смерека 272 грн/шт Кількість: 5 шт" at bounding box center [555, 222] width 576 height 91
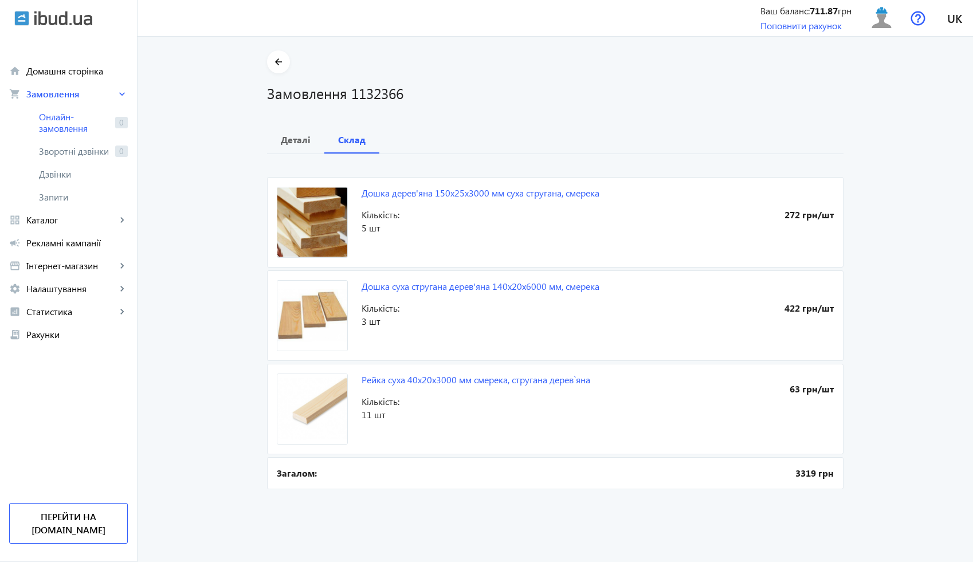
click at [443, 227] on span "5 шт" at bounding box center [479, 228] width 236 height 13
drag, startPoint x: 357, startPoint y: 195, endPoint x: 597, endPoint y: 194, distance: 240.0
click at [597, 194] on mat-card "Дошка дерев'яна 150x25x3000 мм суха стругана, смерека 272 грн/шт Кількість: 5 шт" at bounding box center [555, 222] width 576 height 91
drag, startPoint x: 356, startPoint y: 285, endPoint x: 598, endPoint y: 290, distance: 242.3
click at [598, 290] on mat-card "Дошка суха стругана дерев'яна 140x20x6000 мм, смерека 422 грн/шт Кількість: 3 шт" at bounding box center [555, 315] width 576 height 91
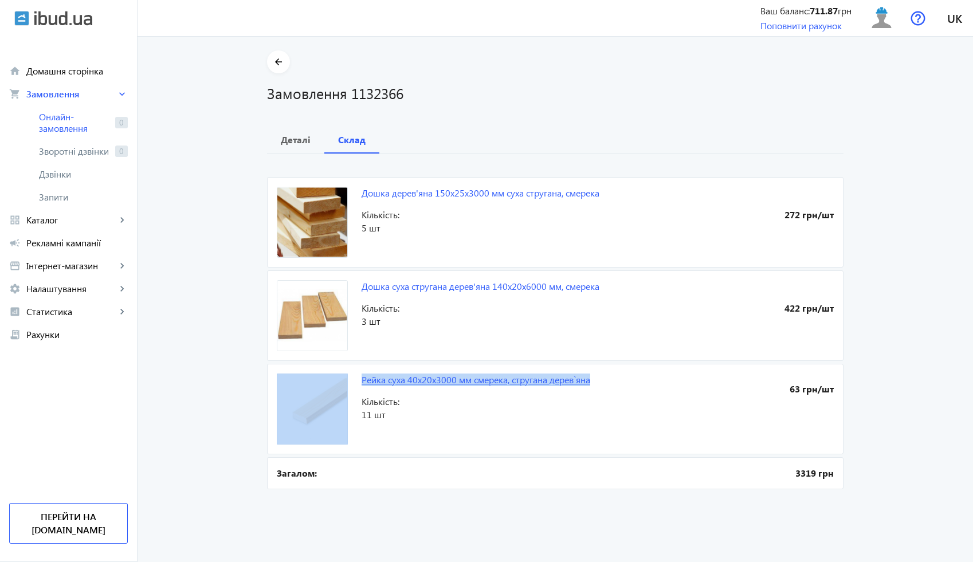
drag, startPoint x: 595, startPoint y: 381, endPoint x: 359, endPoint y: 380, distance: 236.6
click at [359, 380] on mat-card "Рейка суха 40x20x3000 мм смерека, стругана дерев`яна 63 грн/шт Кількість: 11 шт" at bounding box center [555, 409] width 576 height 91
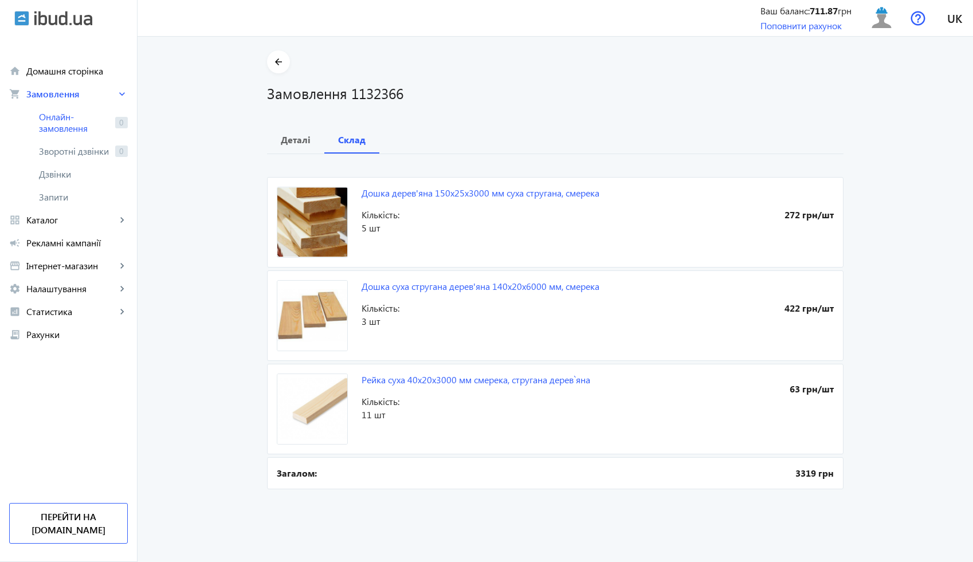
click at [424, 426] on mat-card "Рейка суха 40x20x3000 мм смерека, стругана дерев`яна 63 грн/шт Кількість: 11 шт" at bounding box center [555, 409] width 576 height 91
drag, startPoint x: 357, startPoint y: 380, endPoint x: 580, endPoint y: 387, distance: 222.9
click at [580, 387] on mat-card "Рейка суха 40x20x3000 мм смерека, стругана дерев`яна 63 грн/шт Кількість: 11 шт" at bounding box center [555, 409] width 576 height 91
click at [277, 66] on mat-icon "arrow_back" at bounding box center [279, 62] width 14 height 14
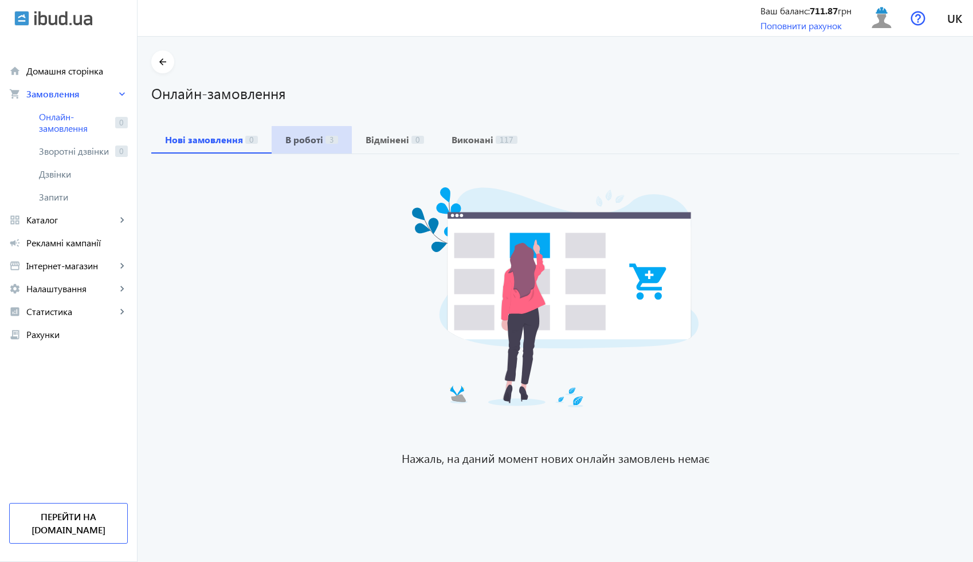
click at [289, 147] on span "В роботі 3" at bounding box center [311, 139] width 53 height 27
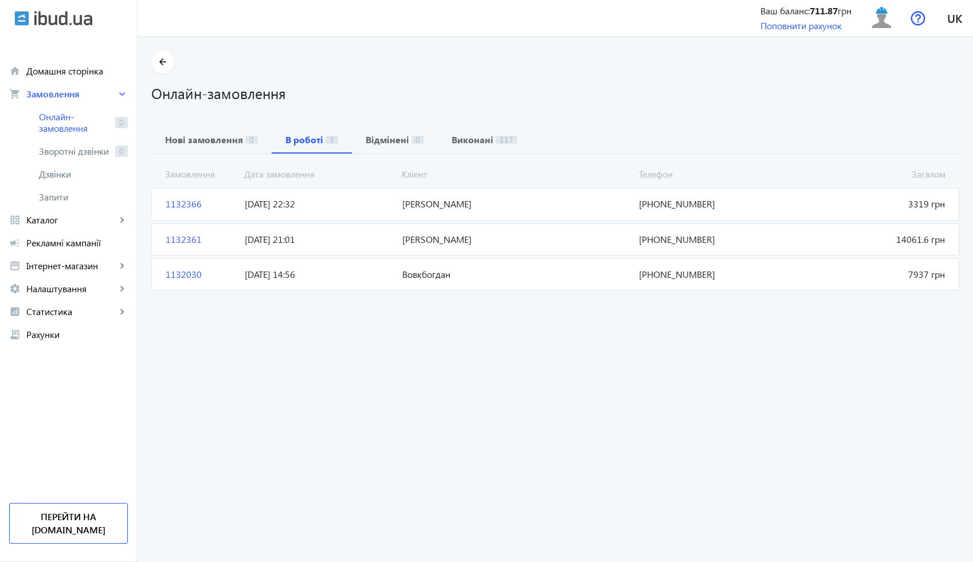
click at [278, 196] on mat-card "1132366 Шаповал Андрій Сергійович Загалом 3319 грн 18.08.2025 22:32 +38(097)791…" at bounding box center [555, 204] width 808 height 32
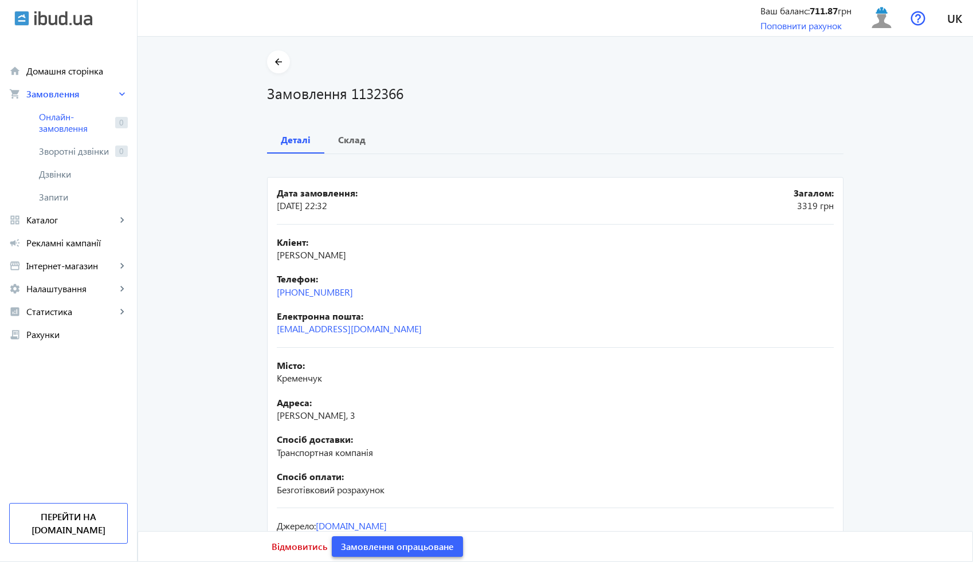
click at [403, 545] on span "Замовлення опрацьоване" at bounding box center [397, 546] width 113 height 13
click at [272, 59] on mat-icon "arrow_back" at bounding box center [279, 62] width 14 height 14
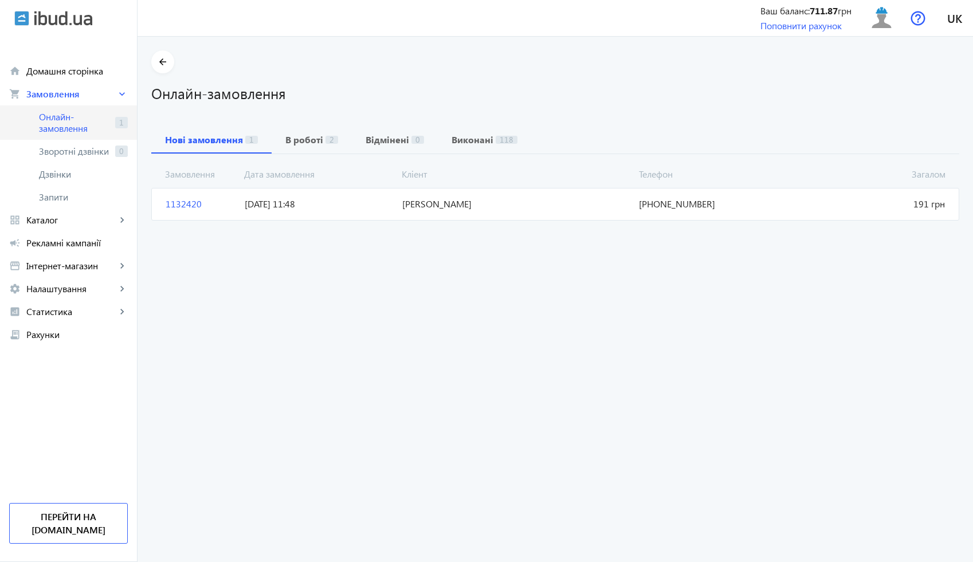
click at [88, 125] on span "Онлайн-замовлення" at bounding box center [75, 122] width 72 height 23
click at [322, 206] on span "19.08.2025 11:48" at bounding box center [319, 204] width 158 height 13
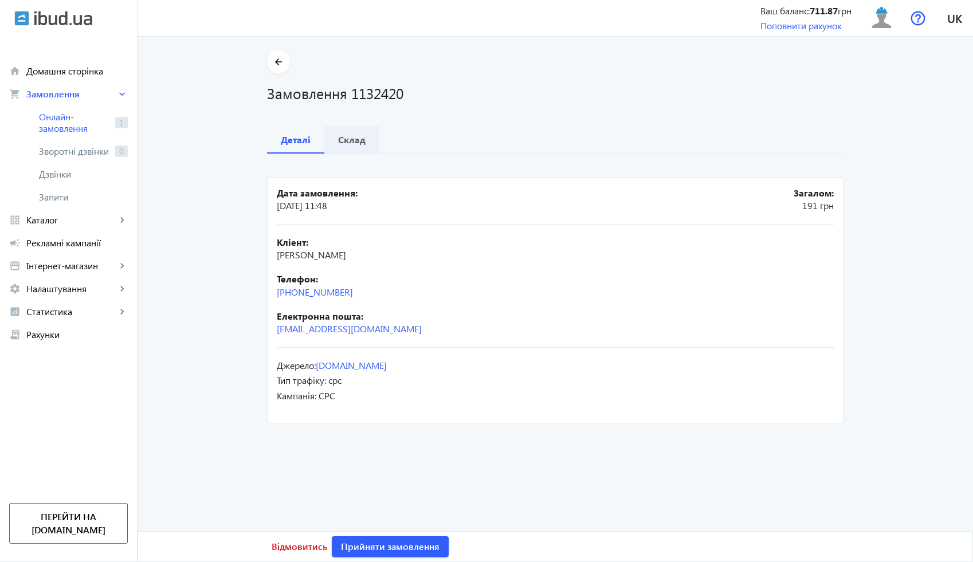
click at [359, 137] on b "Склад" at bounding box center [351, 139] width 27 height 9
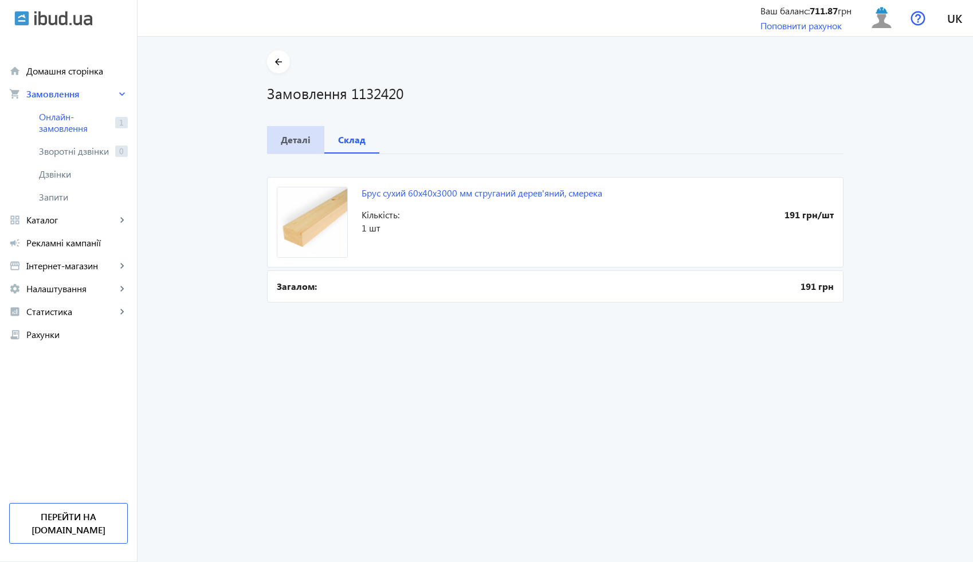
click at [309, 135] on div "Деталі" at bounding box center [295, 139] width 57 height 27
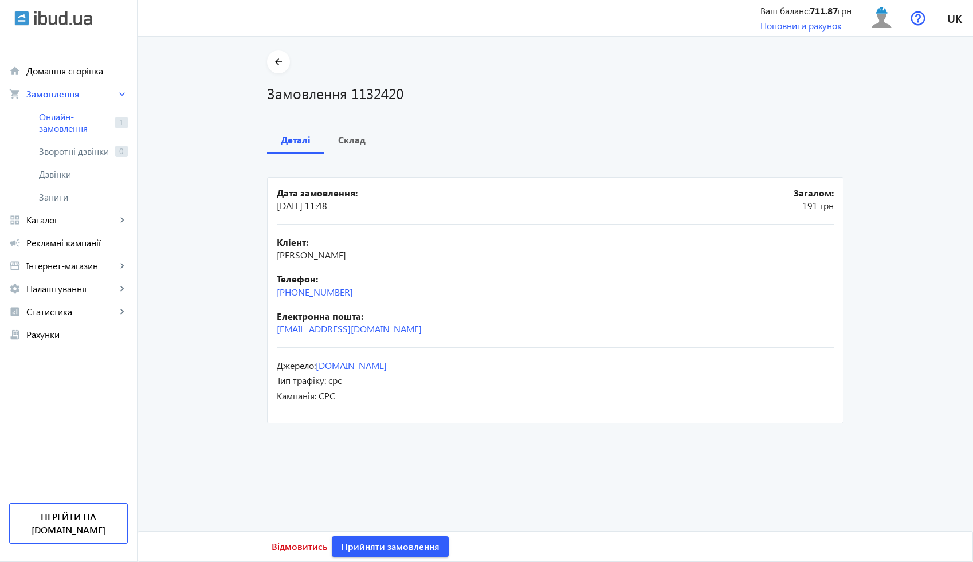
drag, startPoint x: 356, startPoint y: 296, endPoint x: 271, endPoint y: 296, distance: 84.8
click at [270, 296] on mat-card "Дата замовлення: 19.08.2025 11:48 Загалом: 191 грн Кліент: Михайло Телефон: +38…" at bounding box center [555, 300] width 576 height 246
click at [382, 89] on h1 "Замовлення 1132420" at bounding box center [555, 93] width 576 height 20
drag, startPoint x: 318, startPoint y: 258, endPoint x: 272, endPoint y: 255, distance: 47.0
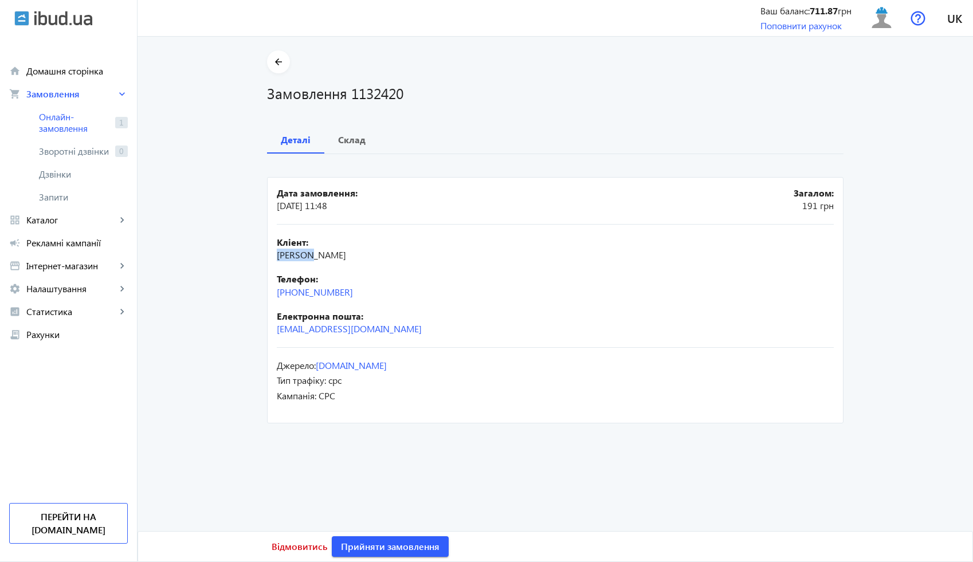
click at [272, 255] on mat-card "Дата замовлення: 19.08.2025 11:48 Загалом: 191 грн Кліент: Михайло Телефон: +38…" at bounding box center [555, 300] width 576 height 246
drag, startPoint x: 354, startPoint y: 293, endPoint x: 290, endPoint y: 293, distance: 64.2
click at [289, 293] on div "Телефон: +38(095)129-65-39" at bounding box center [555, 286] width 557 height 26
click at [352, 144] on b "Склад" at bounding box center [351, 139] width 27 height 9
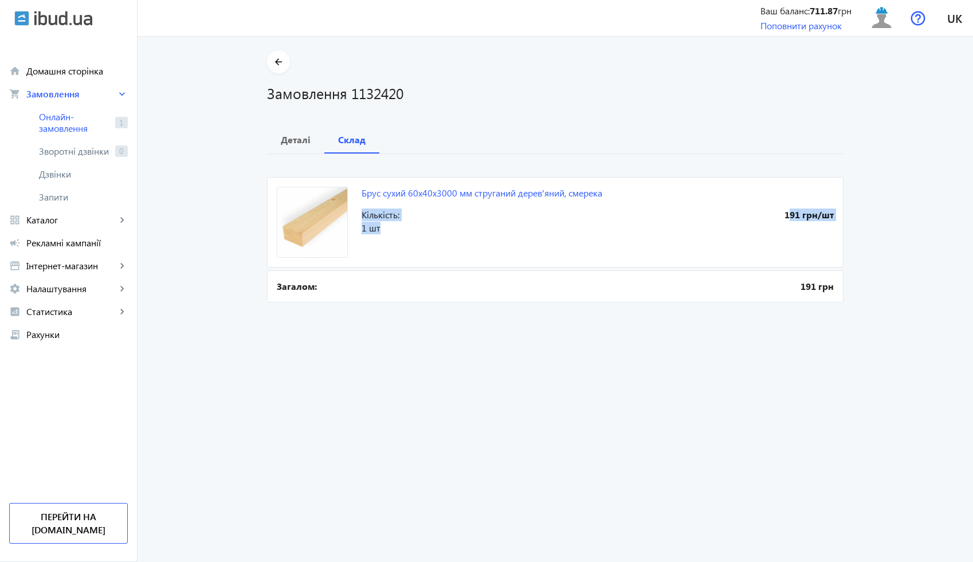
drag, startPoint x: 622, startPoint y: 197, endPoint x: 430, endPoint y: 229, distance: 195.1
click at [430, 229] on mat-card "Брус сухий 60x40x3000 мм струганий дерев'яний, смерека 191 грн/шт Кількість: 1 …" at bounding box center [555, 222] width 576 height 91
click at [430, 229] on span "1 шт" at bounding box center [479, 228] width 236 height 13
drag, startPoint x: 356, startPoint y: 195, endPoint x: 602, endPoint y: 198, distance: 245.7
click at [602, 198] on mat-card "Брус сухий 60x40x3000 мм струганий дерев'яний, смерека 191 грн/шт Кількість: 1 …" at bounding box center [555, 222] width 576 height 91
